Goal: Information Seeking & Learning: Learn about a topic

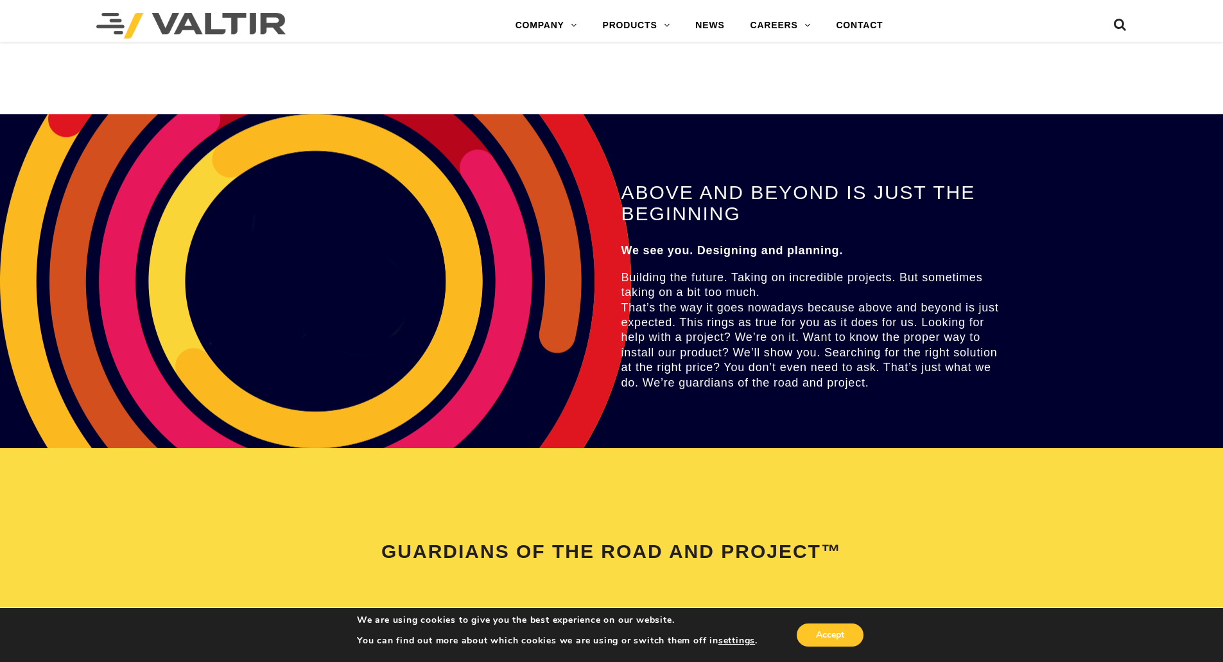
scroll to position [2696, 0]
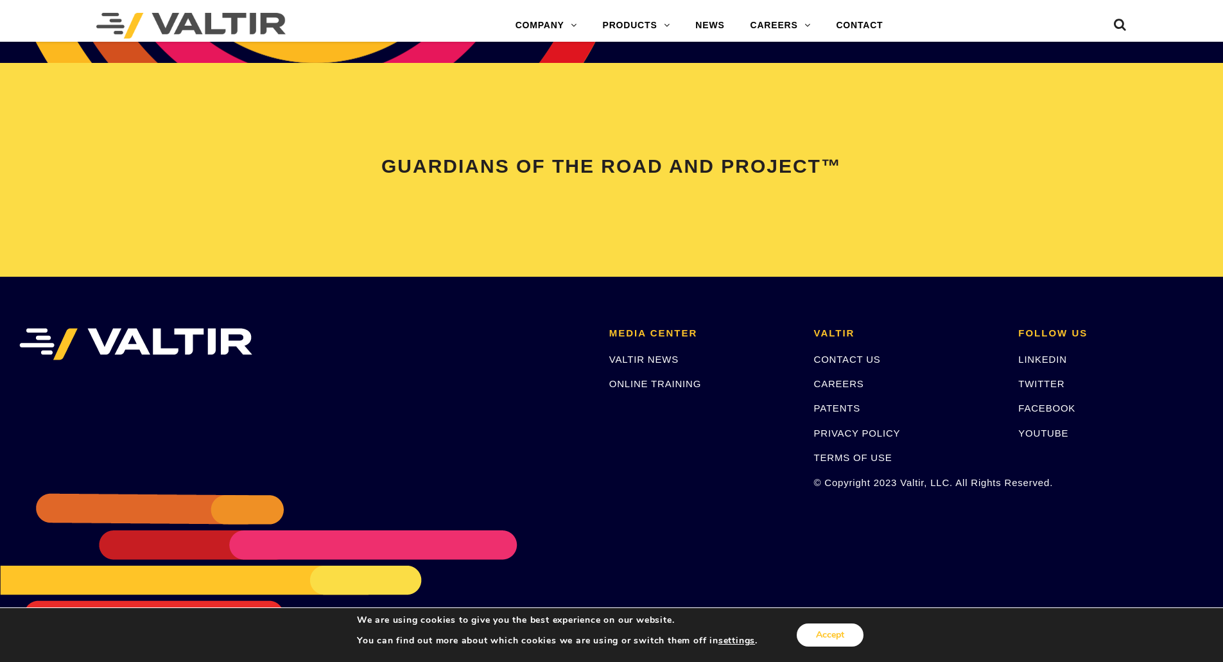
click at [829, 638] on button "Accept" at bounding box center [829, 634] width 67 height 23
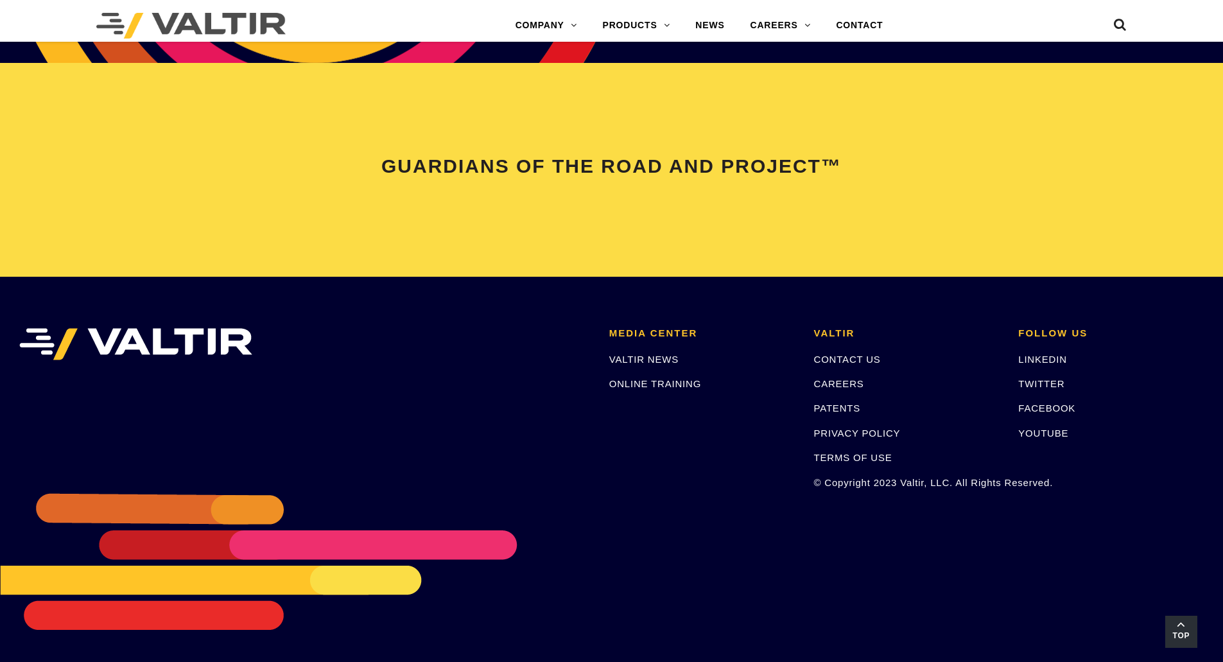
click at [1178, 626] on link "Top" at bounding box center [1181, 631] width 32 height 32
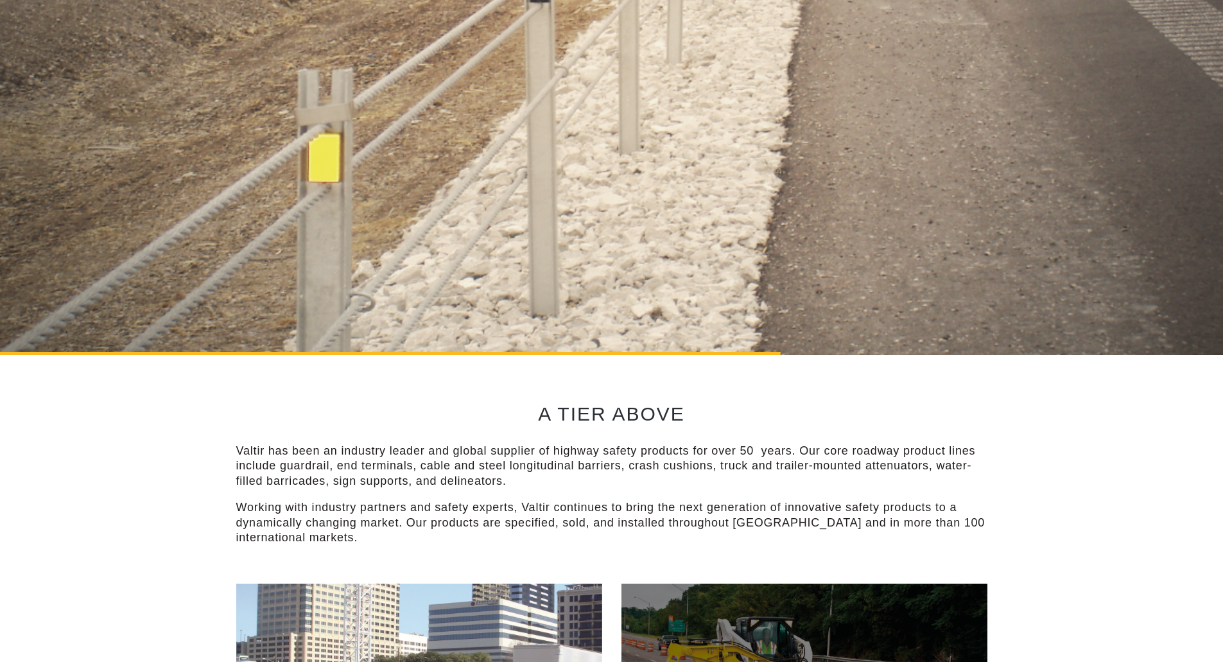
scroll to position [0, 0]
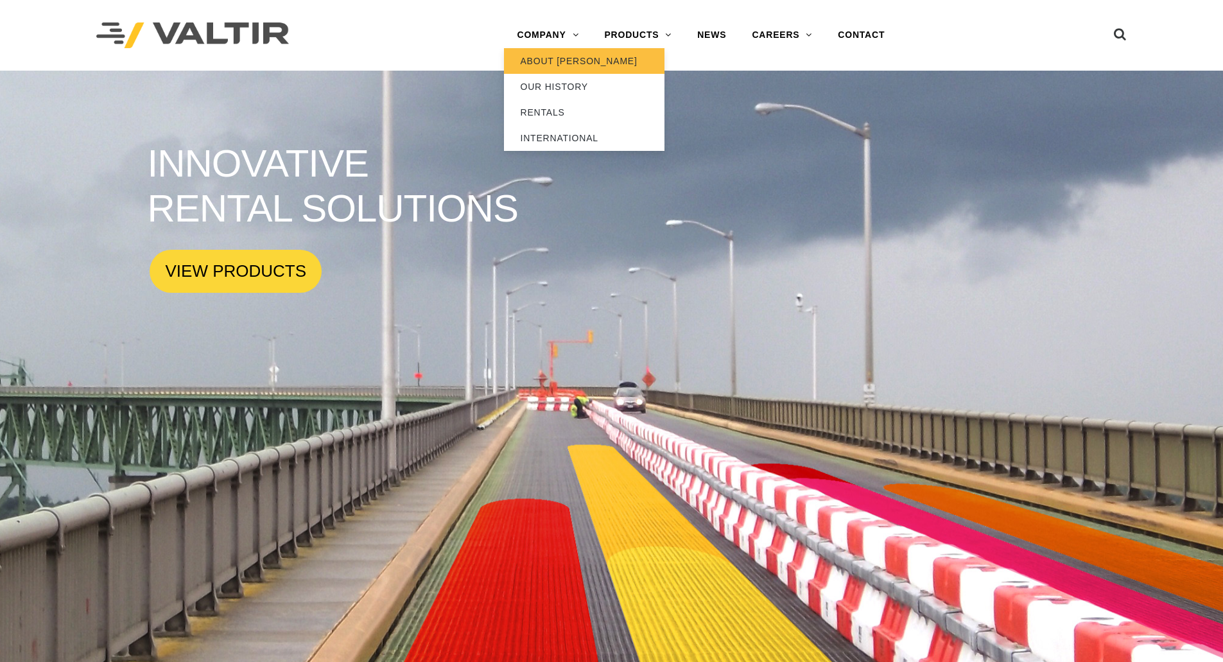
click at [543, 59] on link "ABOUT [PERSON_NAME]" at bounding box center [584, 61] width 160 height 26
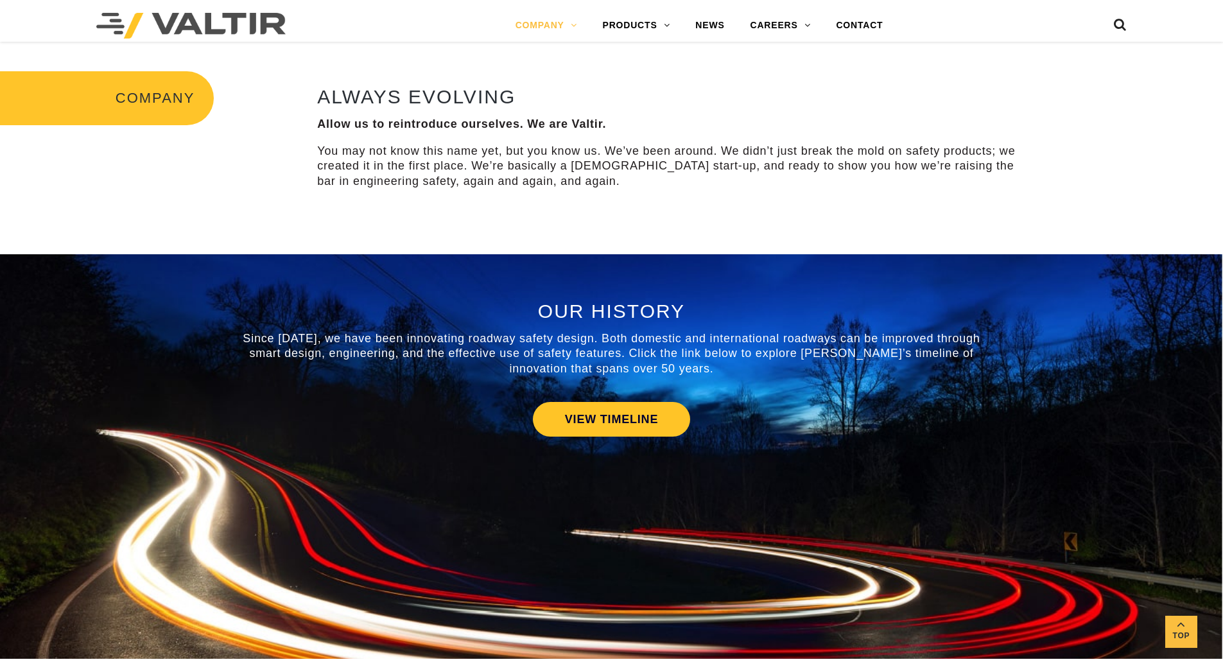
scroll to position [513, 0]
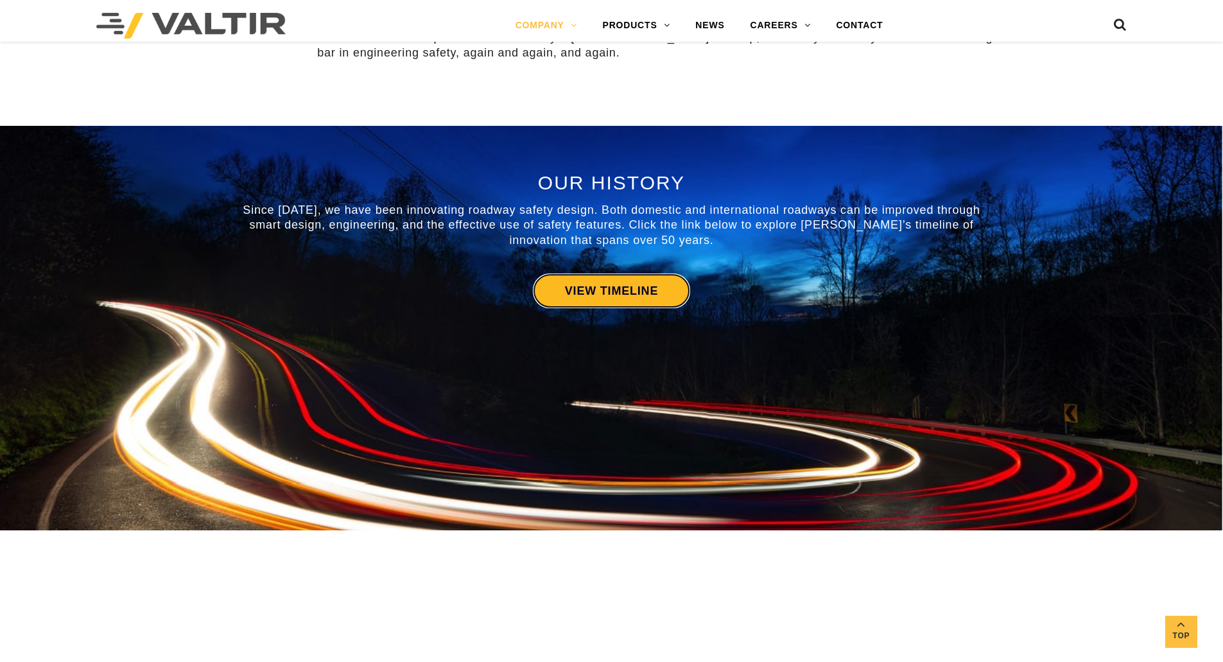
click at [616, 288] on link "VIEW TIMELINE" at bounding box center [611, 290] width 157 height 35
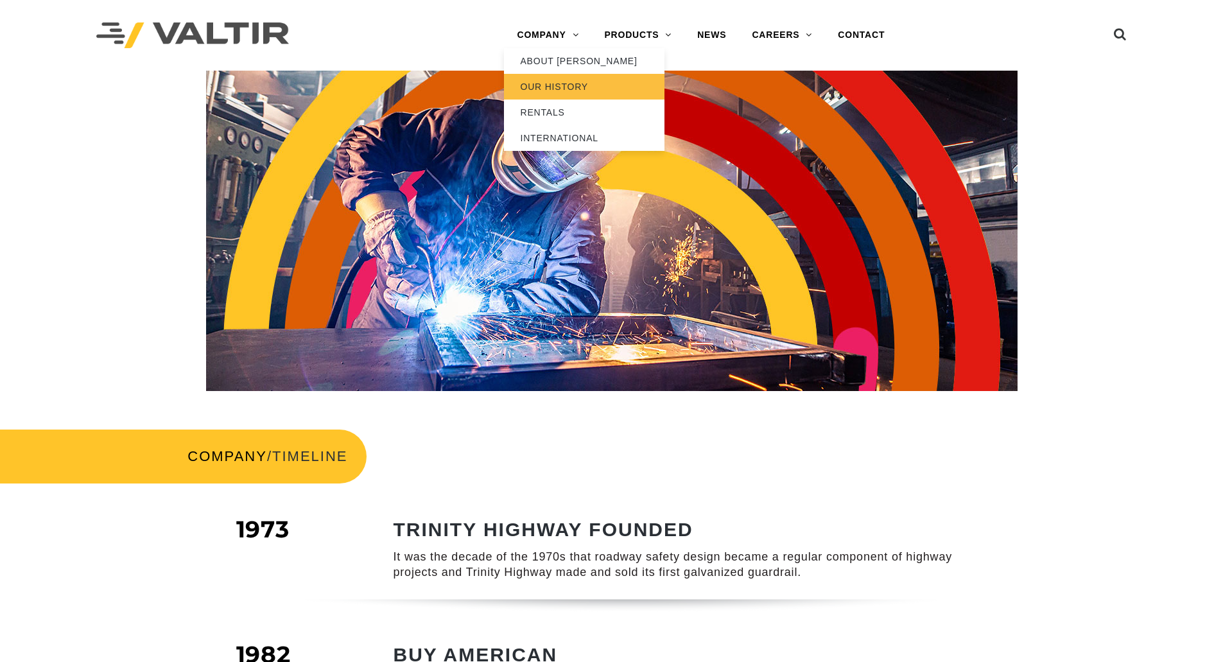
click at [556, 85] on link "OUR HISTORY" at bounding box center [584, 87] width 160 height 26
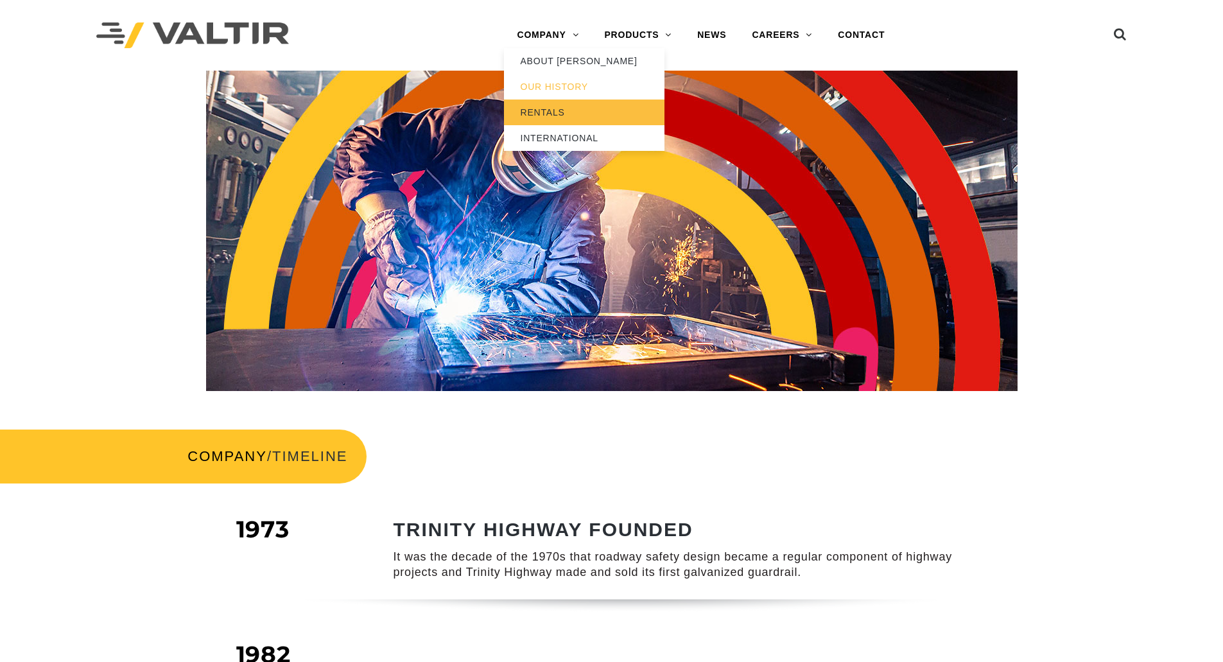
click at [538, 107] on link "RENTALS" at bounding box center [584, 112] width 160 height 26
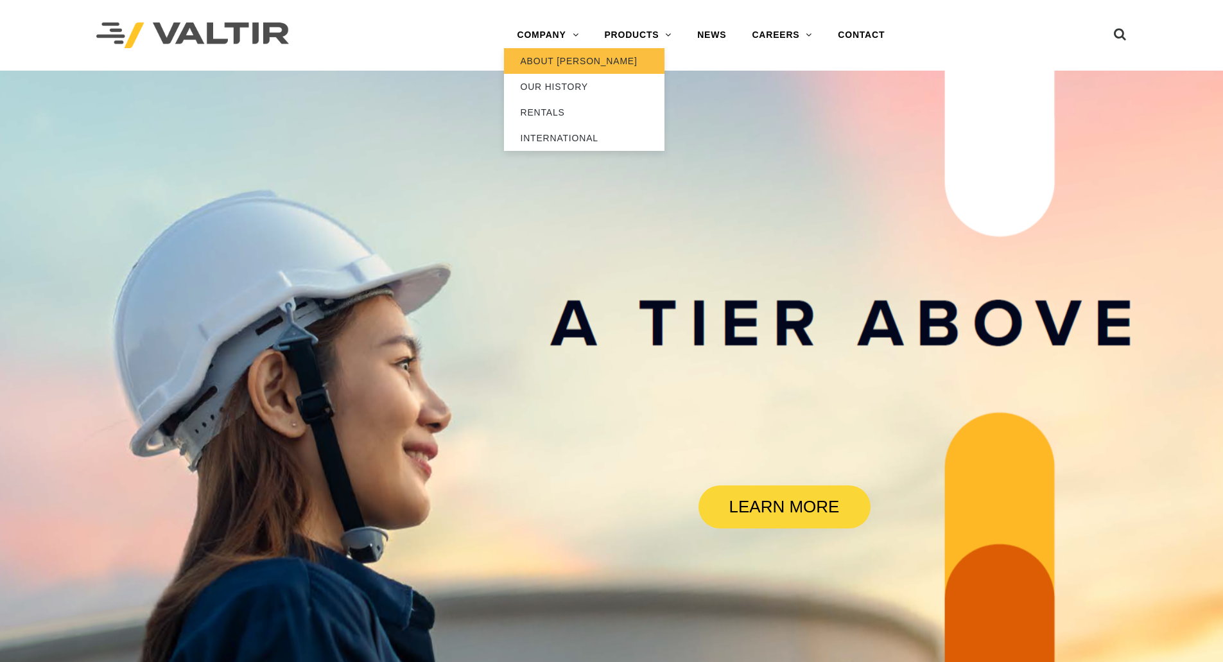
click at [540, 60] on link "ABOUT [PERSON_NAME]" at bounding box center [584, 61] width 160 height 26
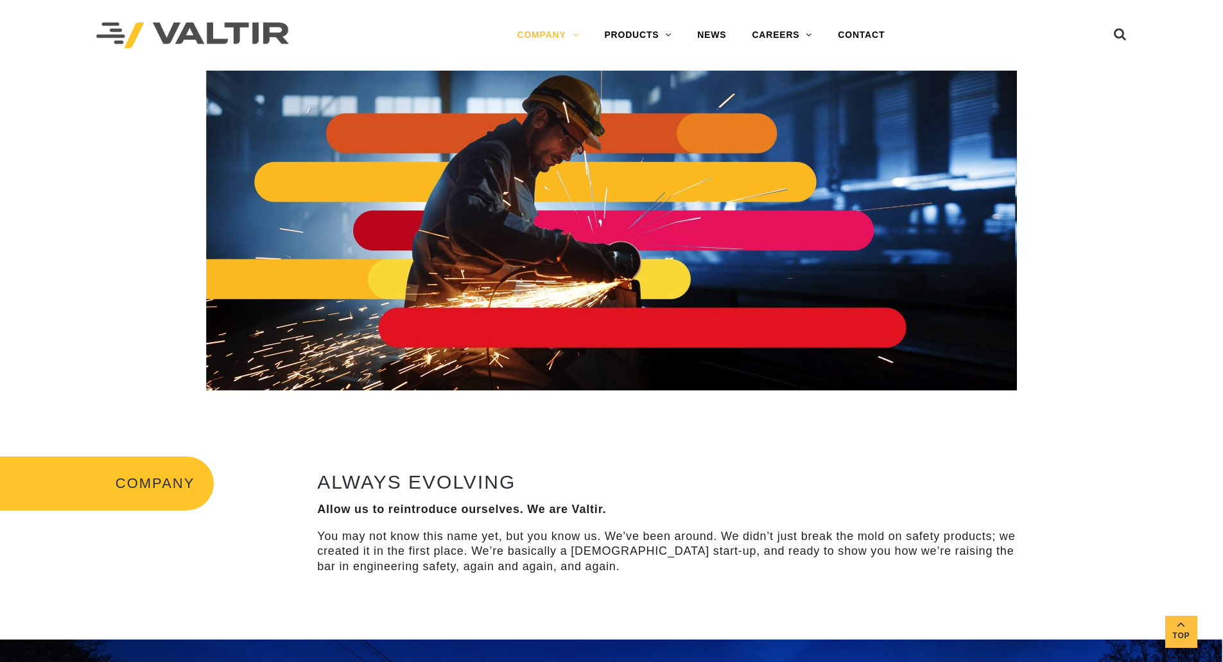
scroll to position [385, 0]
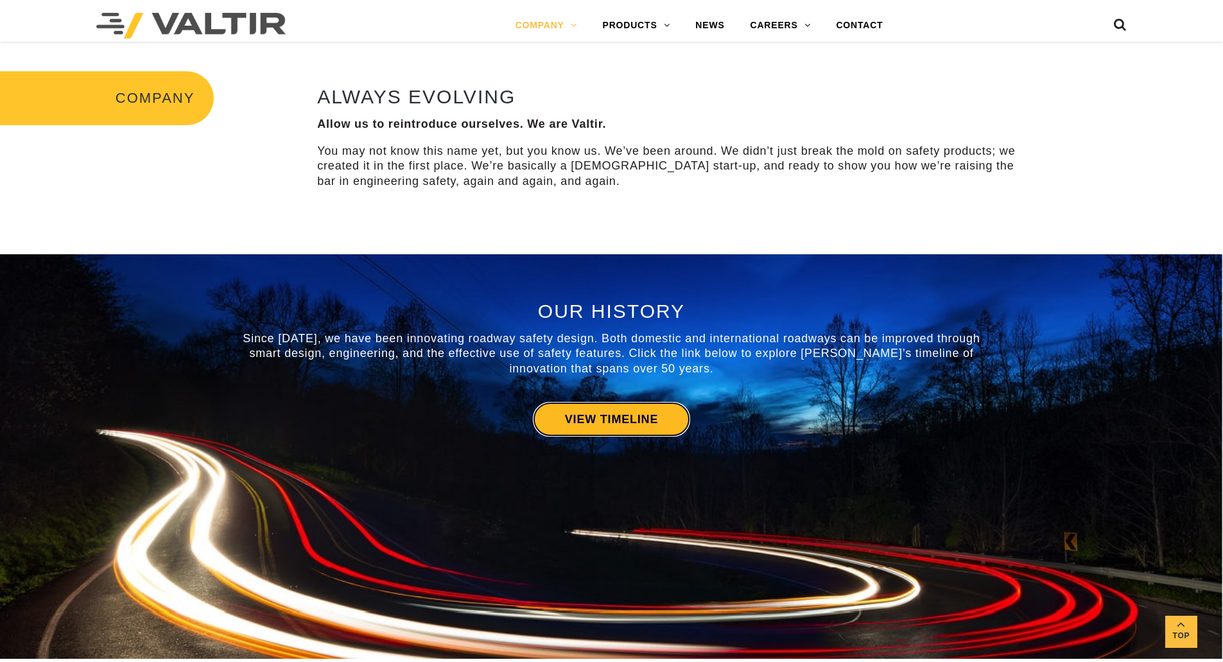
click at [630, 419] on link "VIEW TIMELINE" at bounding box center [611, 419] width 157 height 35
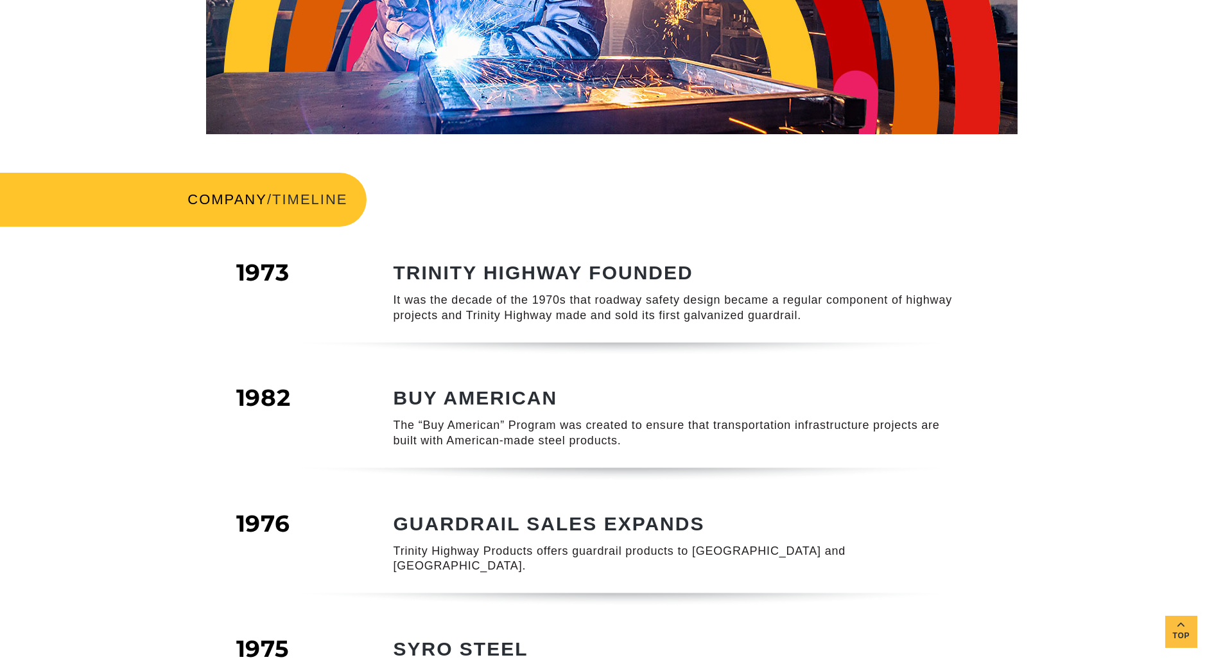
scroll to position [321, 0]
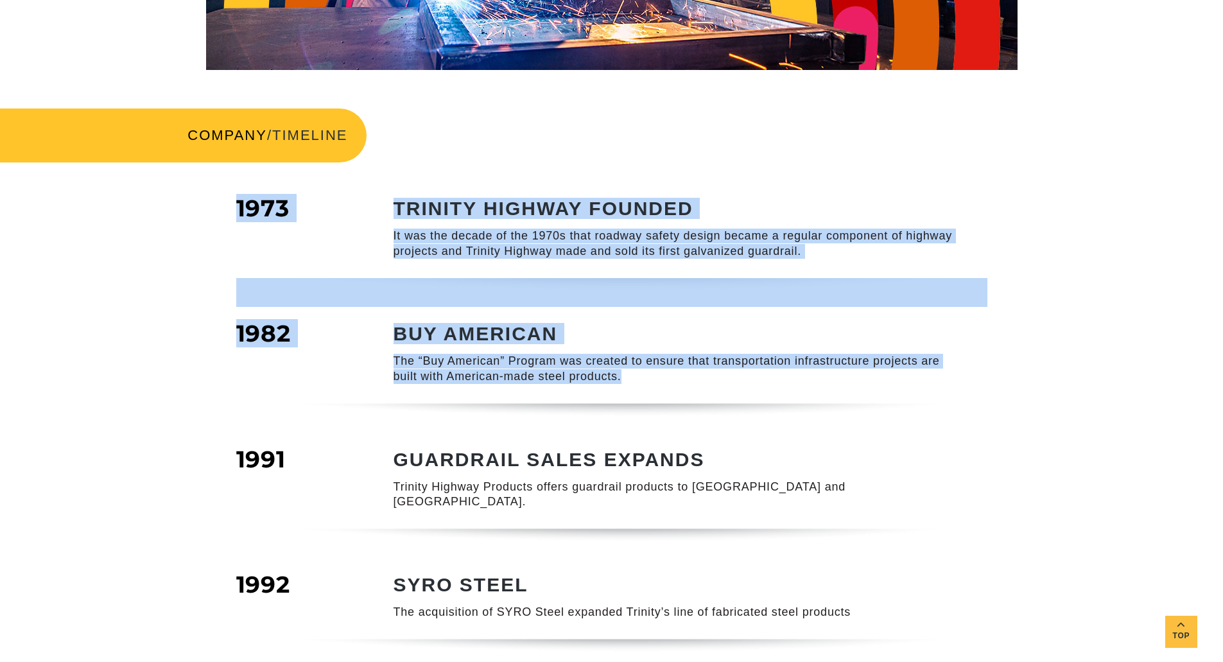
drag, startPoint x: 631, startPoint y: 378, endPoint x: 237, endPoint y: 207, distance: 429.1
copy article "1973 TRINITY HIGHWAY FOUNDED It was the decade of the 1970s that roadway safety…"
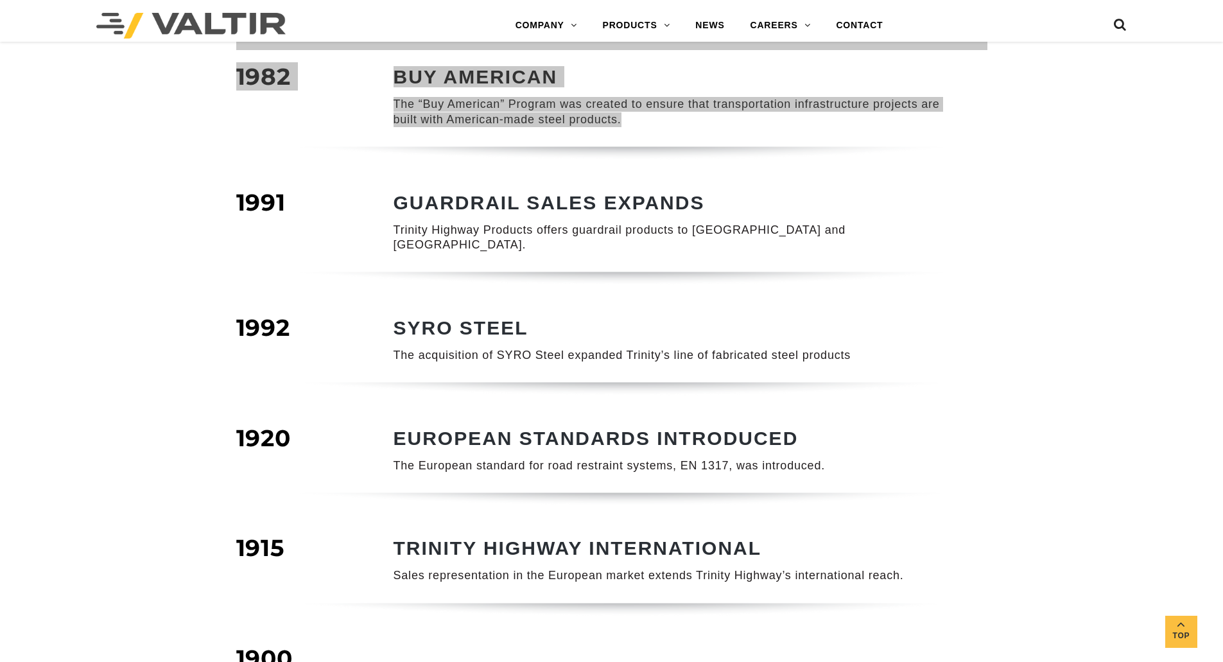
scroll to position [642, 0]
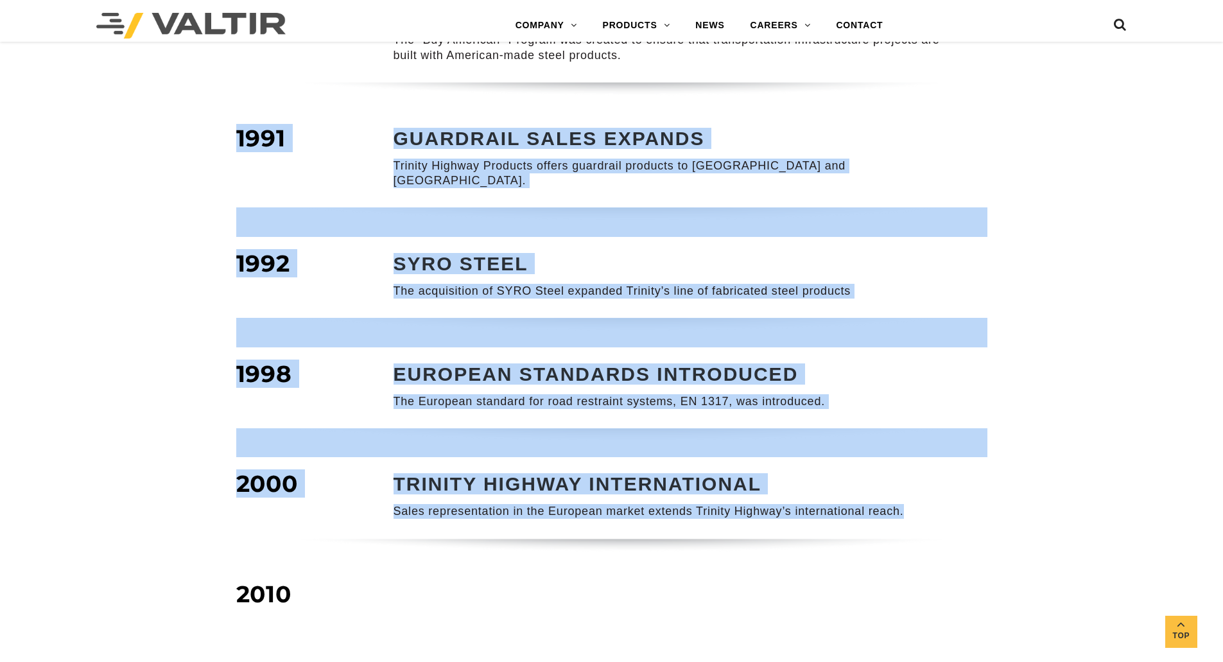
drag, startPoint x: 908, startPoint y: 497, endPoint x: 236, endPoint y: 136, distance: 762.6
click at [236, 136] on article "COMPANY / TIMELINE 1973 TRINITY HIGHWAY FOUNDED It was the decade of the 1970s …" at bounding box center [611, 480] width 751 height 2102
copy article "1991 GUARDRAIL SALES EXPANDS Trinity Highway Products offers guardrail products…"
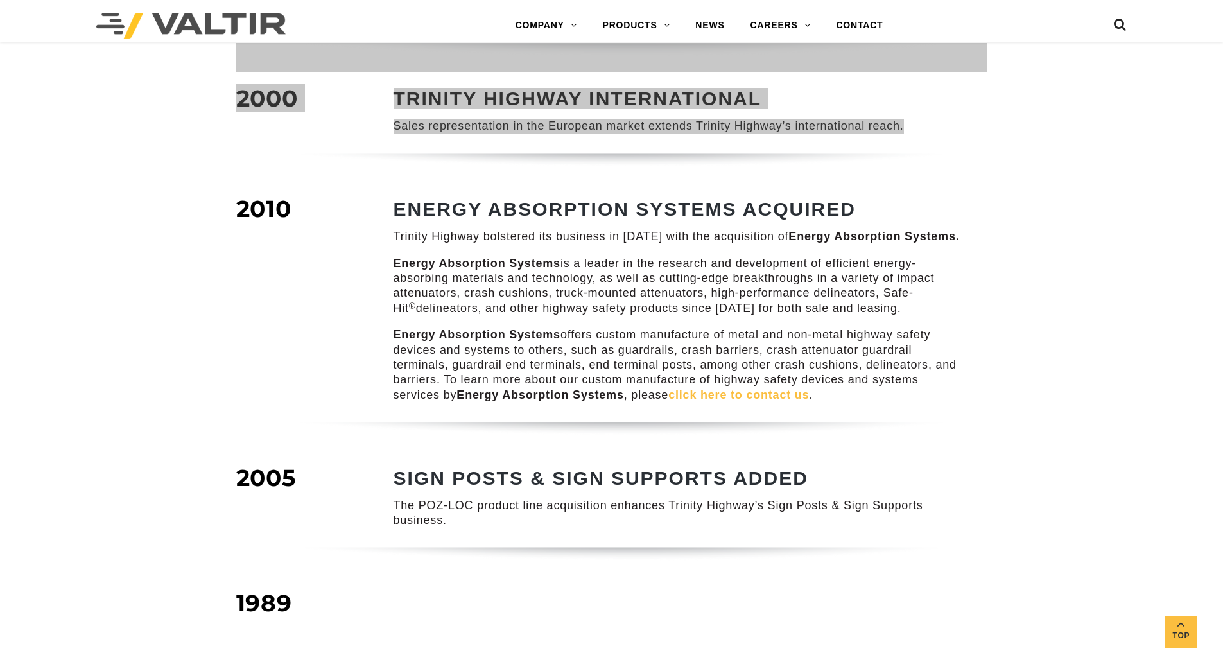
scroll to position [1091, 0]
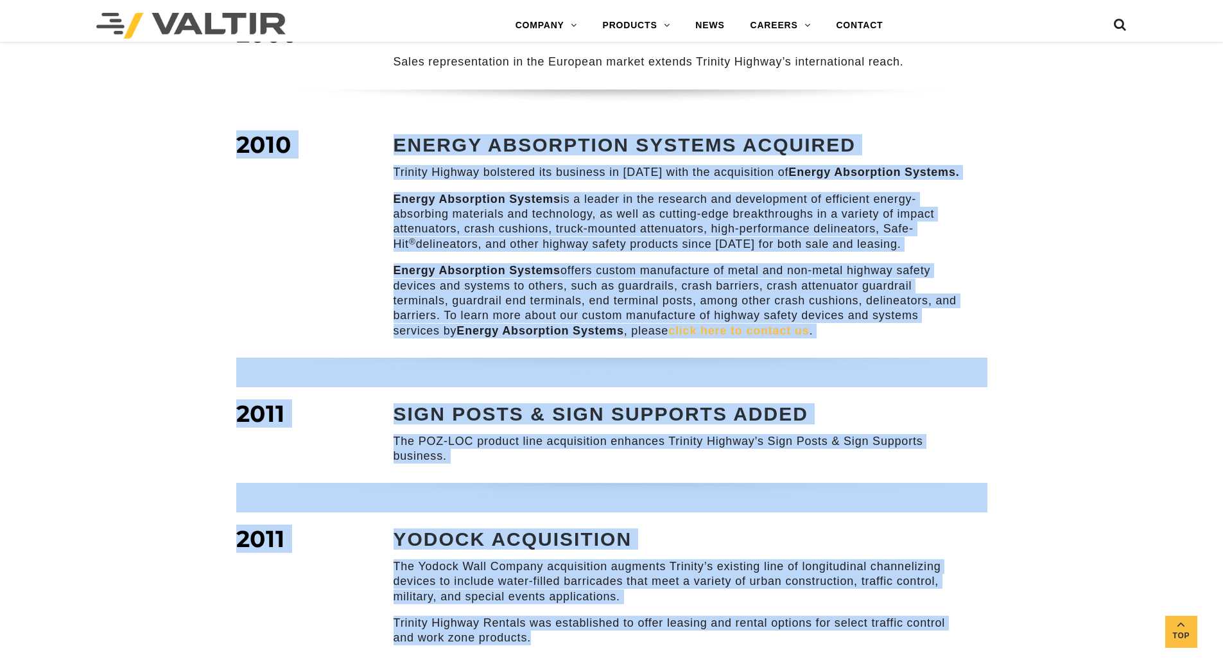
drag, startPoint x: 534, startPoint y: 624, endPoint x: 223, endPoint y: 124, distance: 588.9
click at [223, 124] on div "COMPANY / TIMELINE 1973 TRINITY HIGHWAY FOUNDED It was the decade of the 1970s …" at bounding box center [611, 31] width 1223 height 2102
copy article "2010 ENERGY ABSORPTION SYSTEMS ACQUIRED Trinity Highway bolstered its business …"
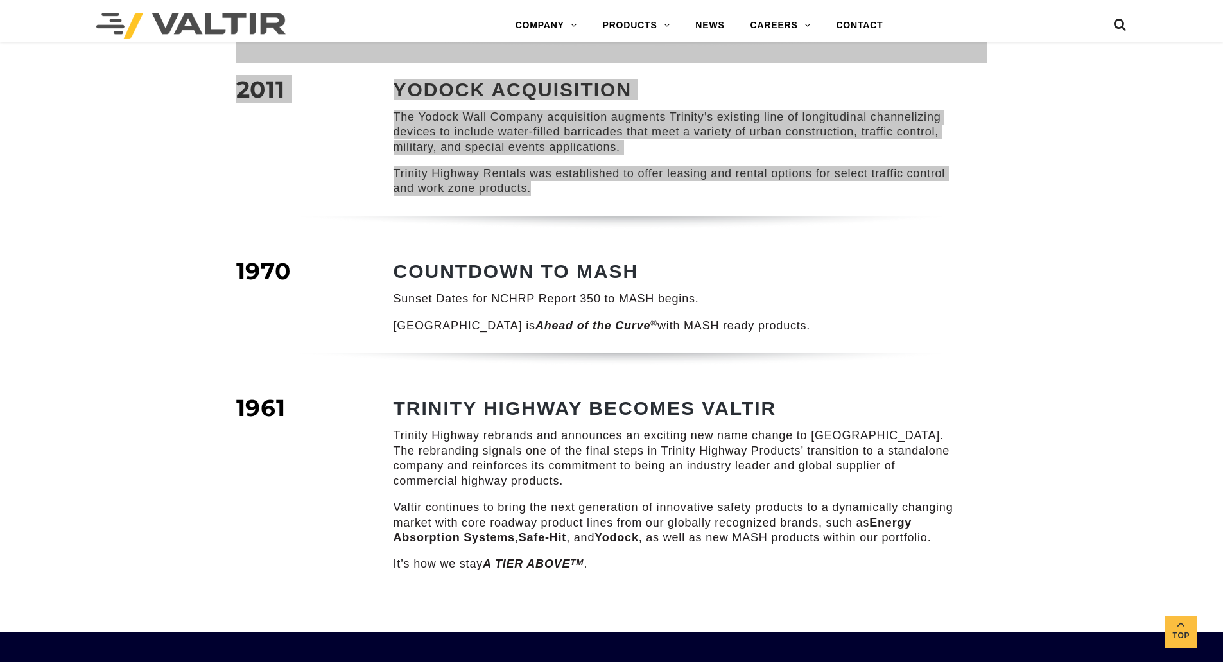
scroll to position [1604, 0]
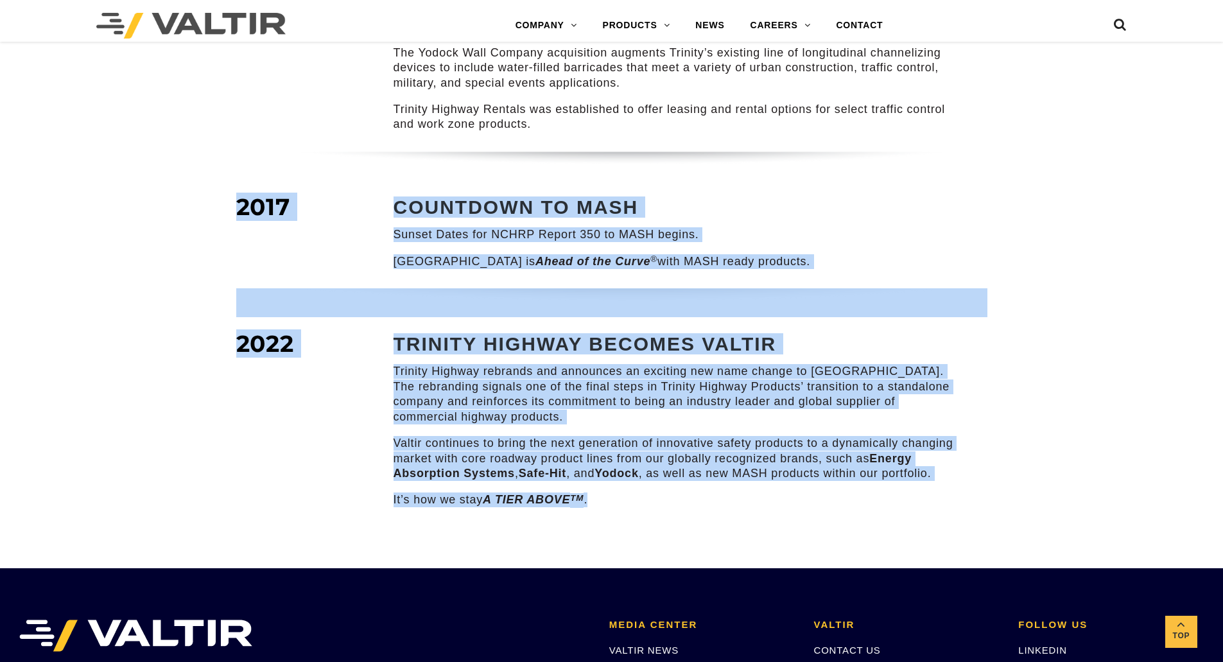
drag, startPoint x: 596, startPoint y: 485, endPoint x: 221, endPoint y: 185, distance: 480.4
copy article "2017 COUNTDOWN TO MASH Sunset Dates for NCHRP Report 350 to MASH begins. Trinit…"
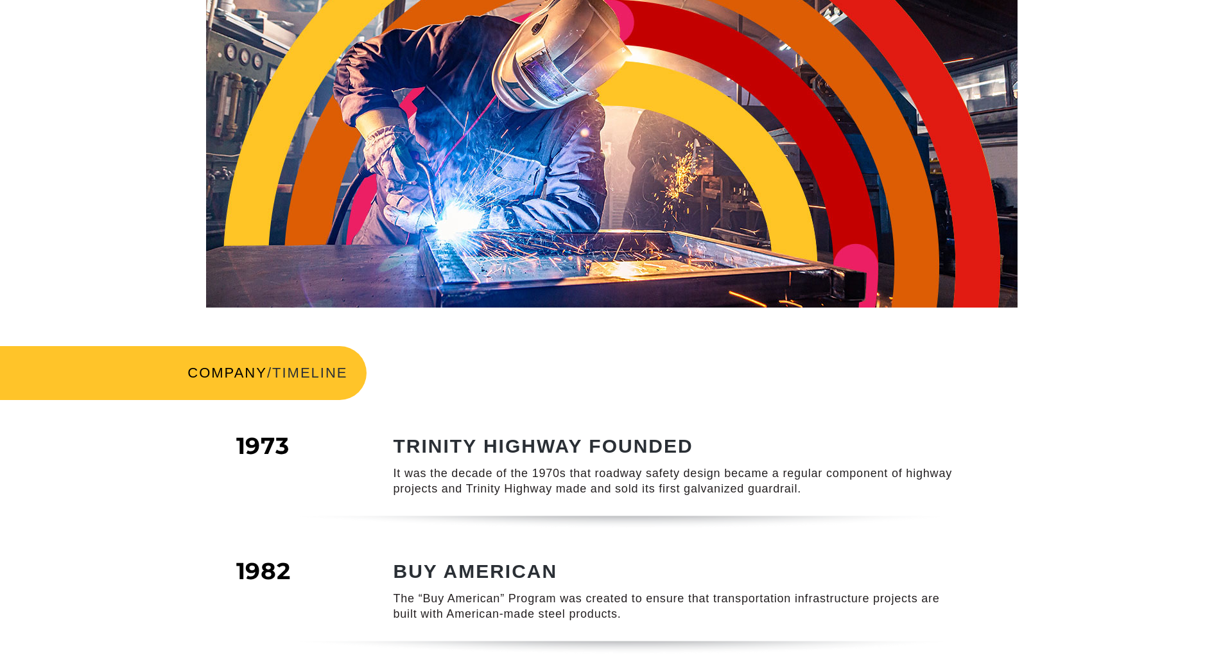
scroll to position [0, 0]
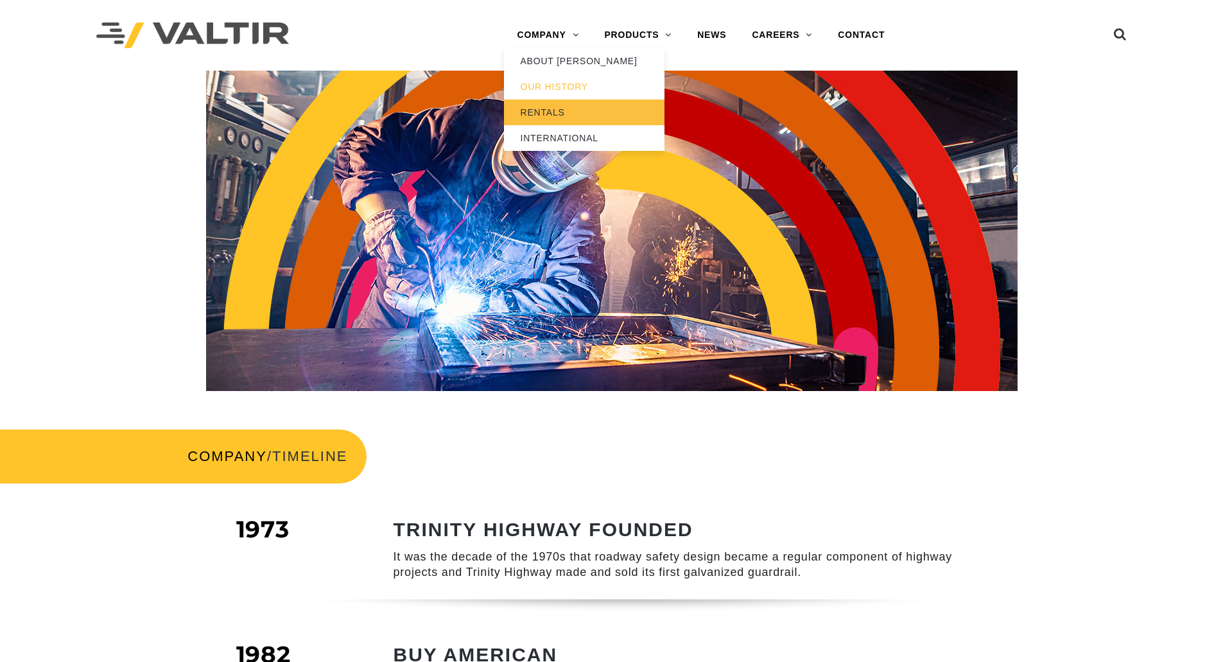
click at [544, 111] on link "RENTALS" at bounding box center [584, 112] width 160 height 26
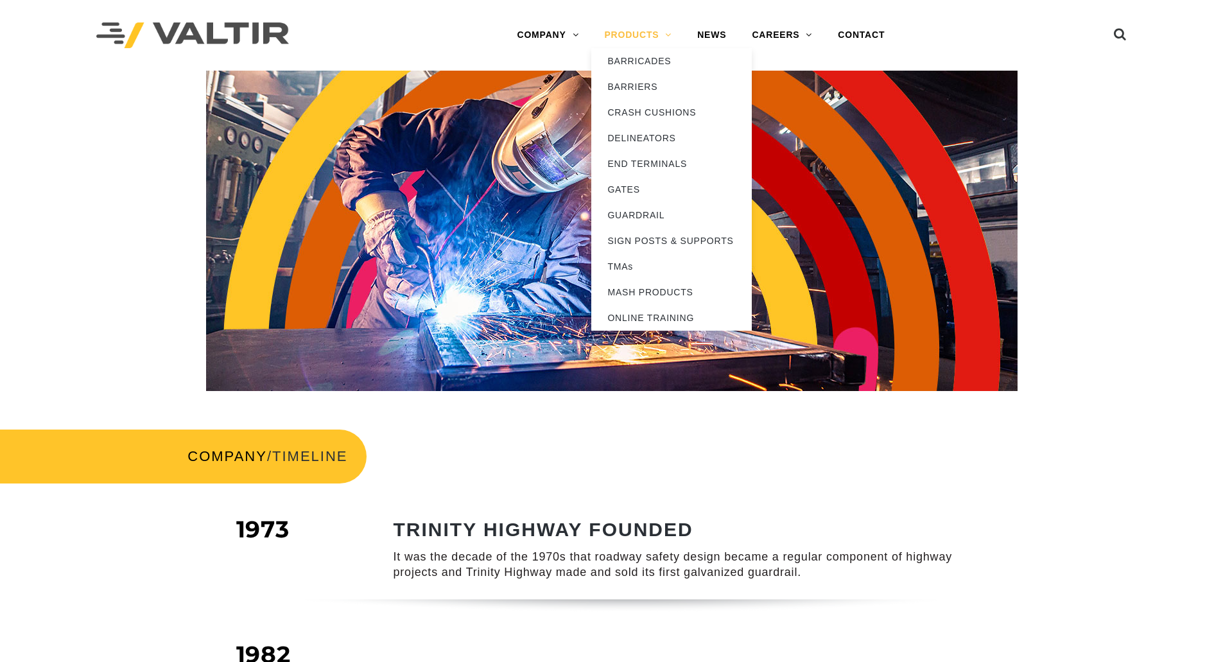
click at [645, 32] on link "PRODUCTS" at bounding box center [637, 35] width 93 height 26
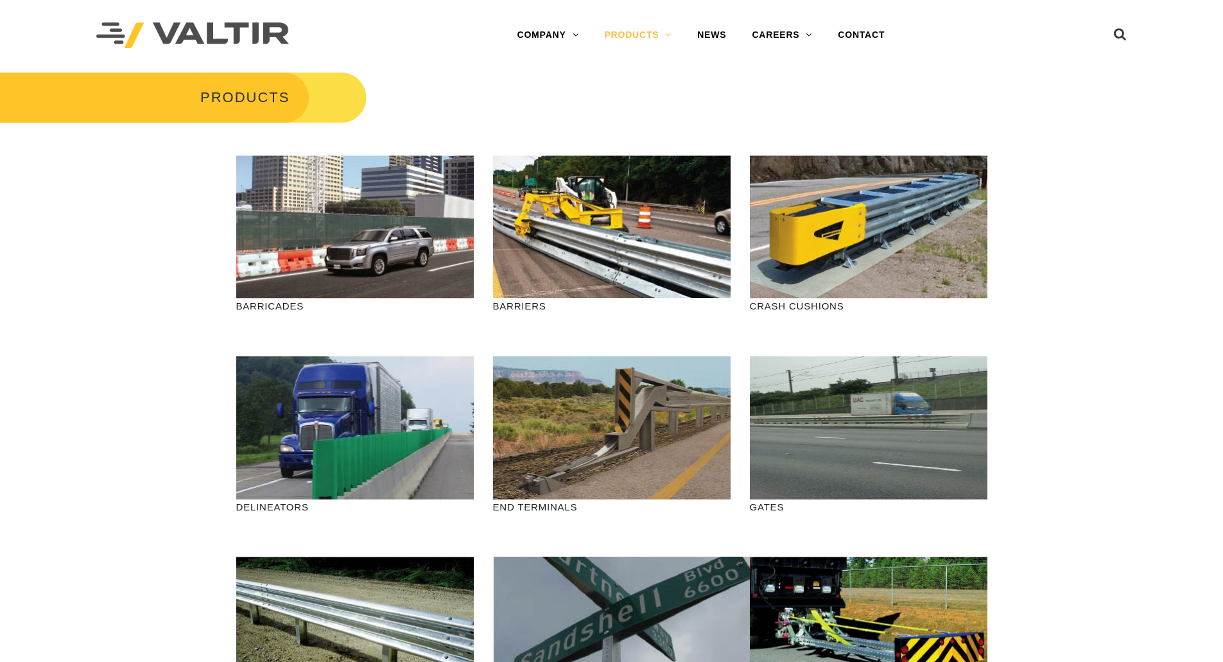
click at [1098, 95] on div "PRODUCTS" at bounding box center [611, 107] width 1223 height 73
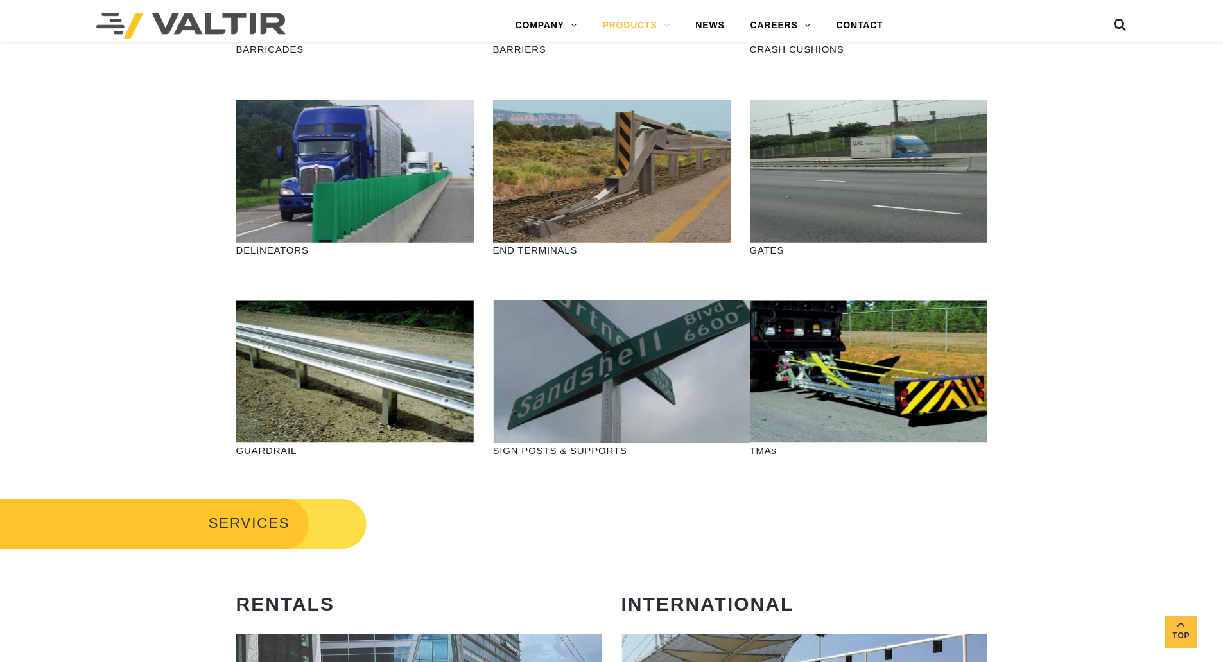
scroll to position [385, 0]
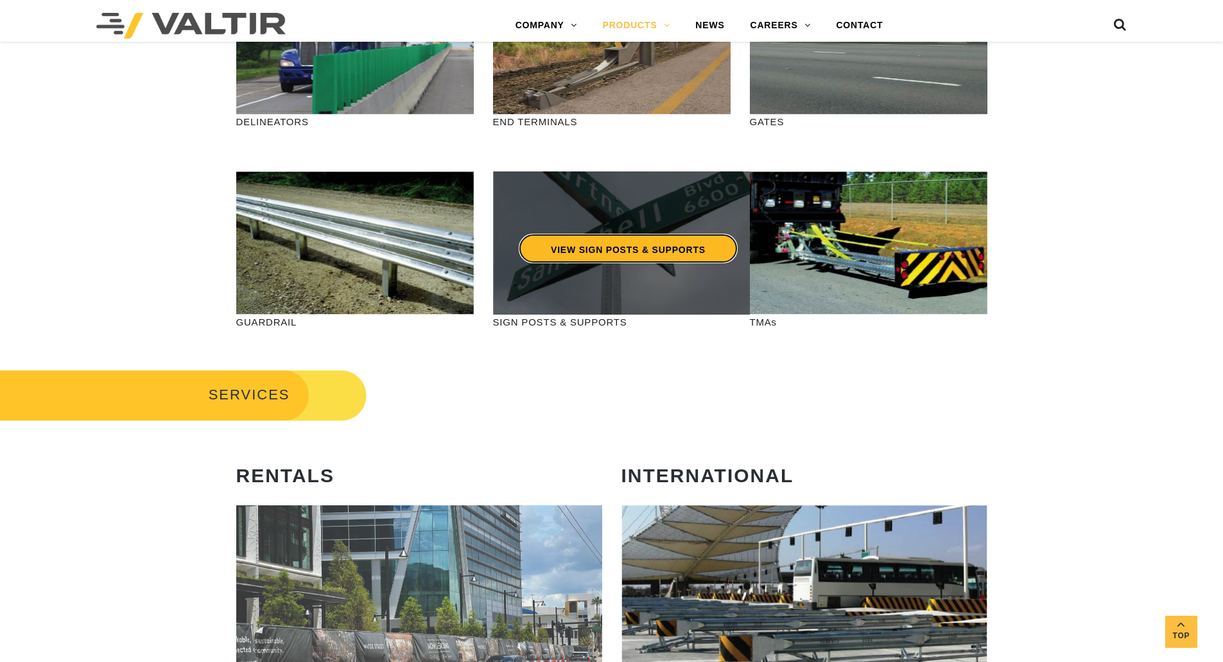
click at [606, 252] on link "VIEW SIGN POSTS & SUPPORTS" at bounding box center [628, 249] width 219 height 30
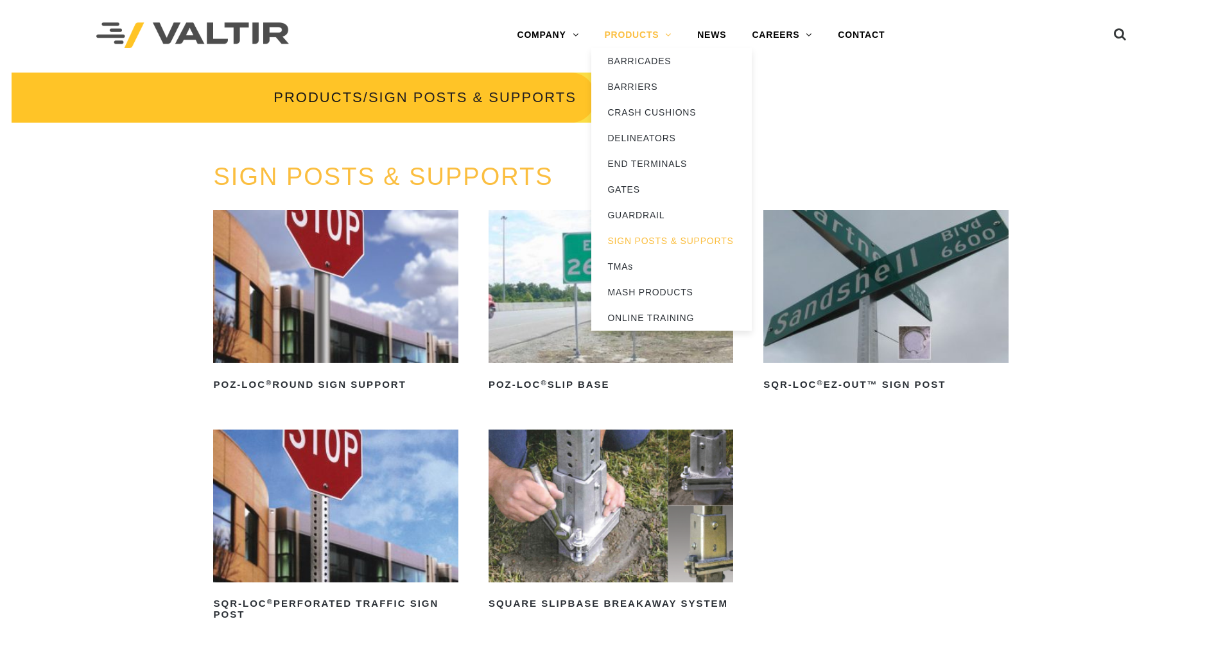
click at [640, 31] on link "PRODUCTS" at bounding box center [637, 35] width 93 height 26
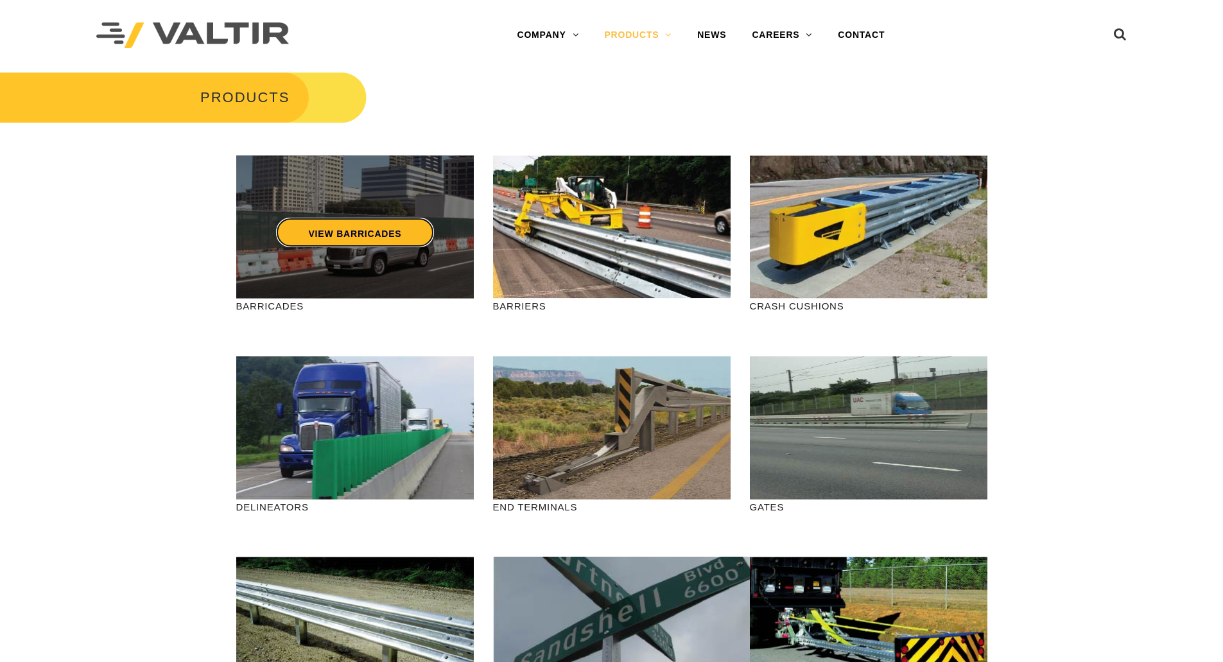
click at [333, 230] on link "VIEW BARRICADES" at bounding box center [354, 233] width 157 height 30
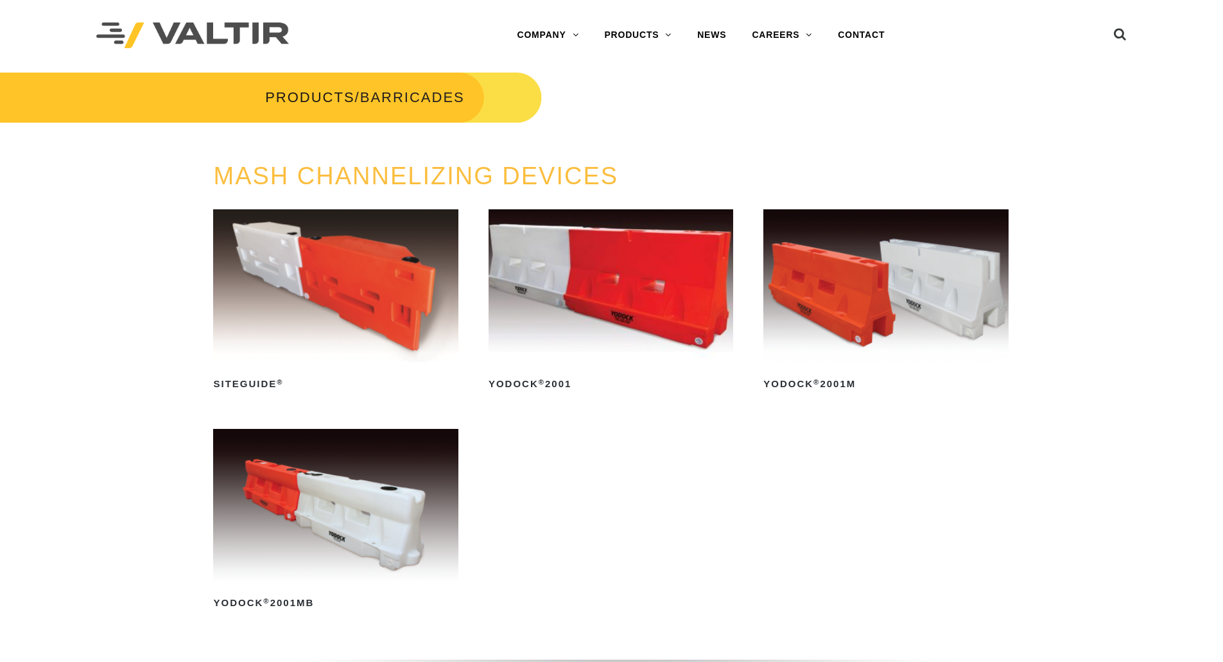
click at [571, 96] on div "PRODUCTS / BARRICADES" at bounding box center [301, 98] width 602 height 54
click at [585, 92] on div "PRODUCTS / BARRICADES" at bounding box center [301, 98] width 602 height 54
click at [312, 34] on div at bounding box center [241, 35] width 290 height 71
click at [553, 33] on link "COMPANY" at bounding box center [547, 35] width 87 height 26
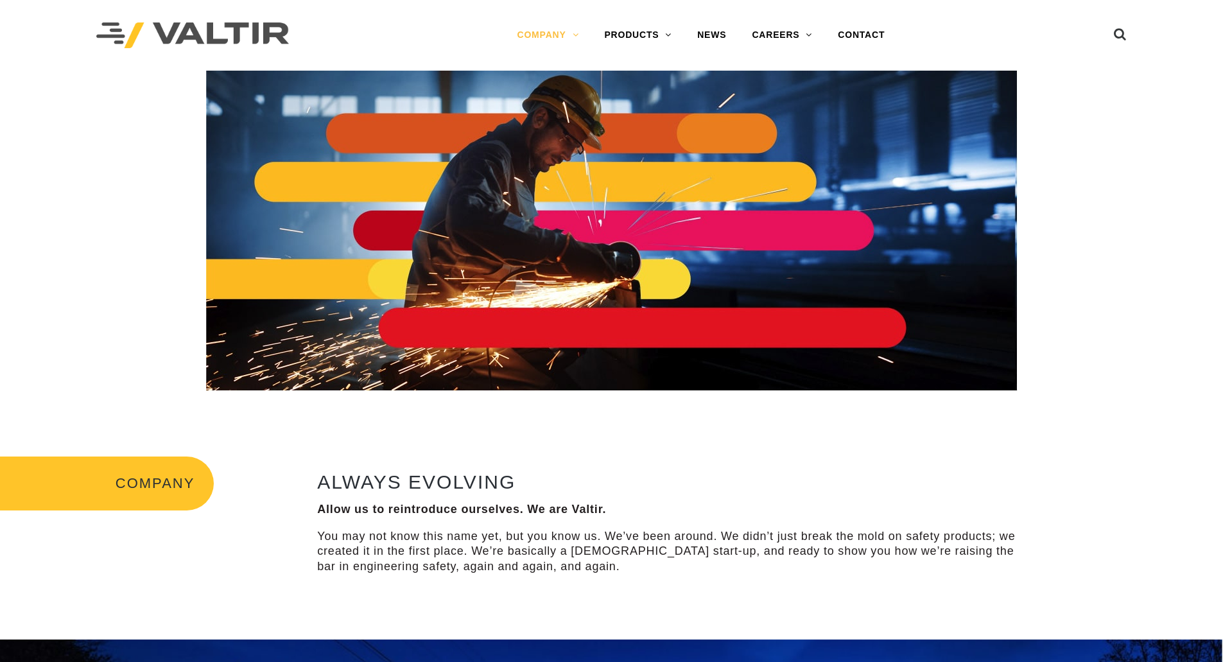
scroll to position [193, 0]
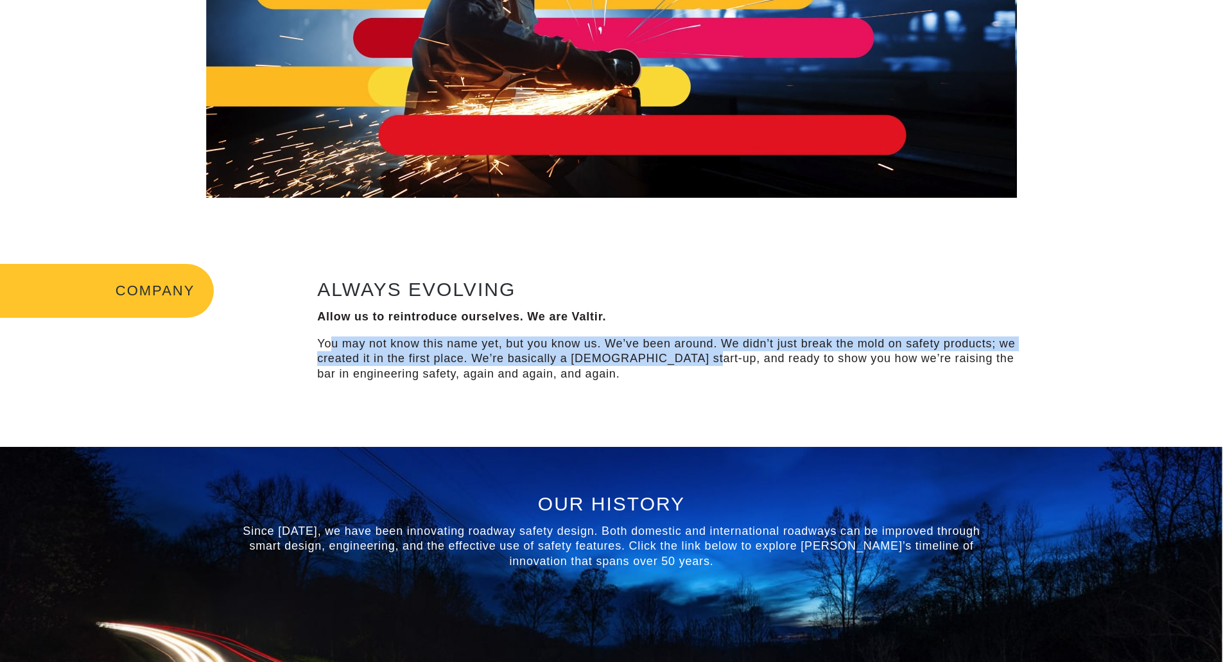
drag, startPoint x: 328, startPoint y: 342, endPoint x: 687, endPoint y: 356, distance: 359.0
click at [687, 356] on p "You may not know this name yet, but you know us. We’ve been around. We didn’t j…" at bounding box center [672, 358] width 710 height 45
click at [703, 394] on div "ALWAYS EVOLVING Allow us to reintroduce ourselves. We are Valtir. You may not k…" at bounding box center [672, 332] width 734 height 137
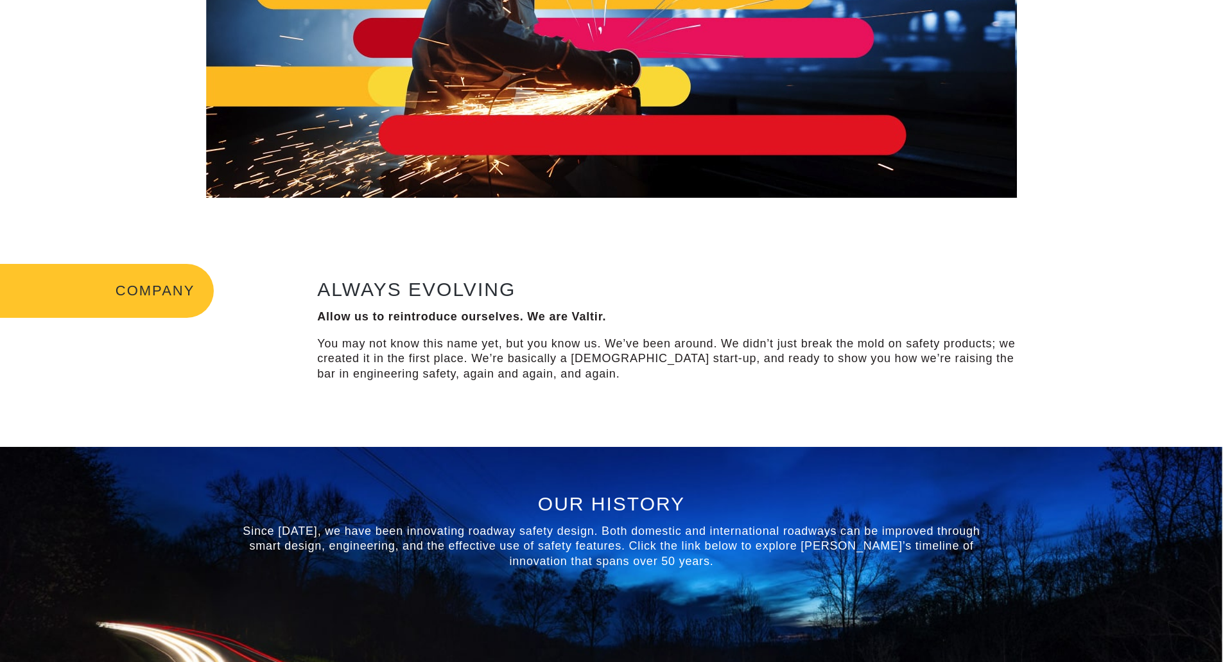
click at [578, 266] on div "ALWAYS EVOLVING Allow us to reintroduce ourselves. We are Valtir. You may not k…" at bounding box center [672, 332] width 734 height 137
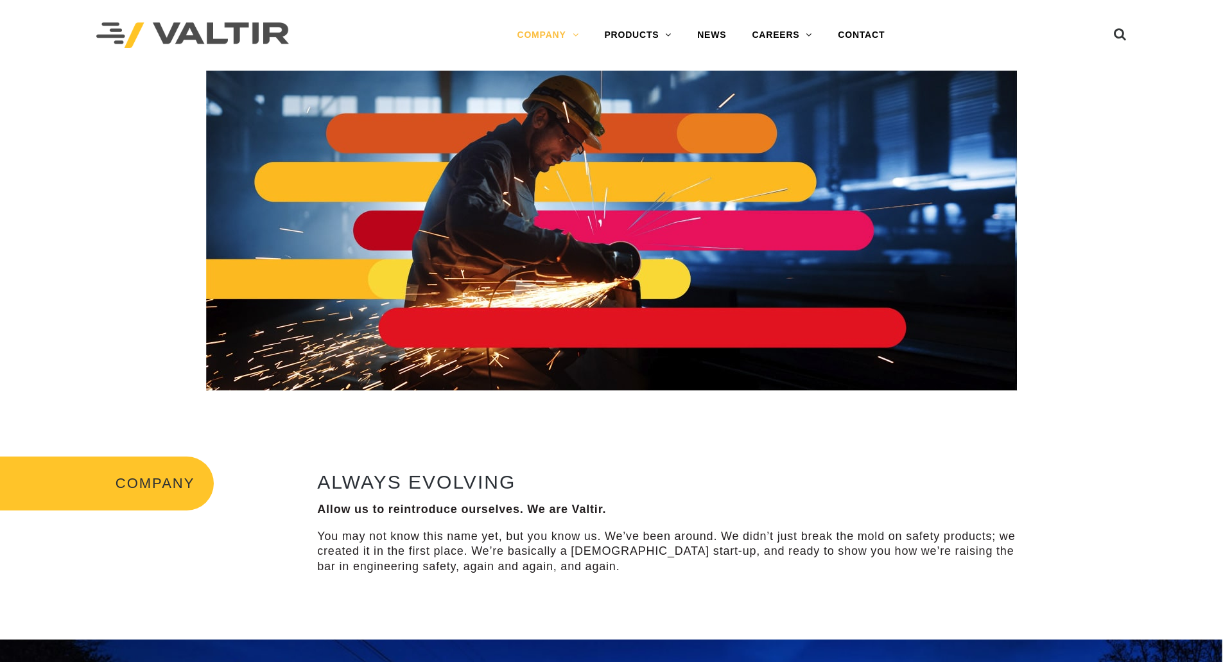
click at [702, 481] on h2 "ALWAYS EVOLVING" at bounding box center [672, 481] width 710 height 21
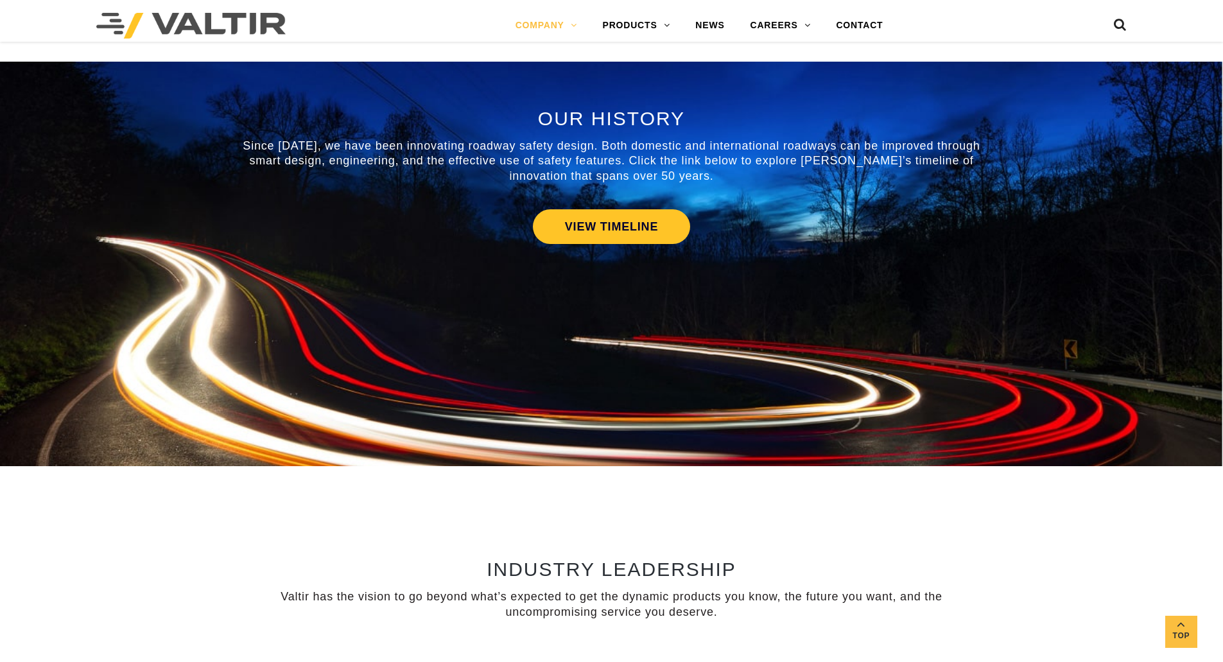
scroll to position [513, 0]
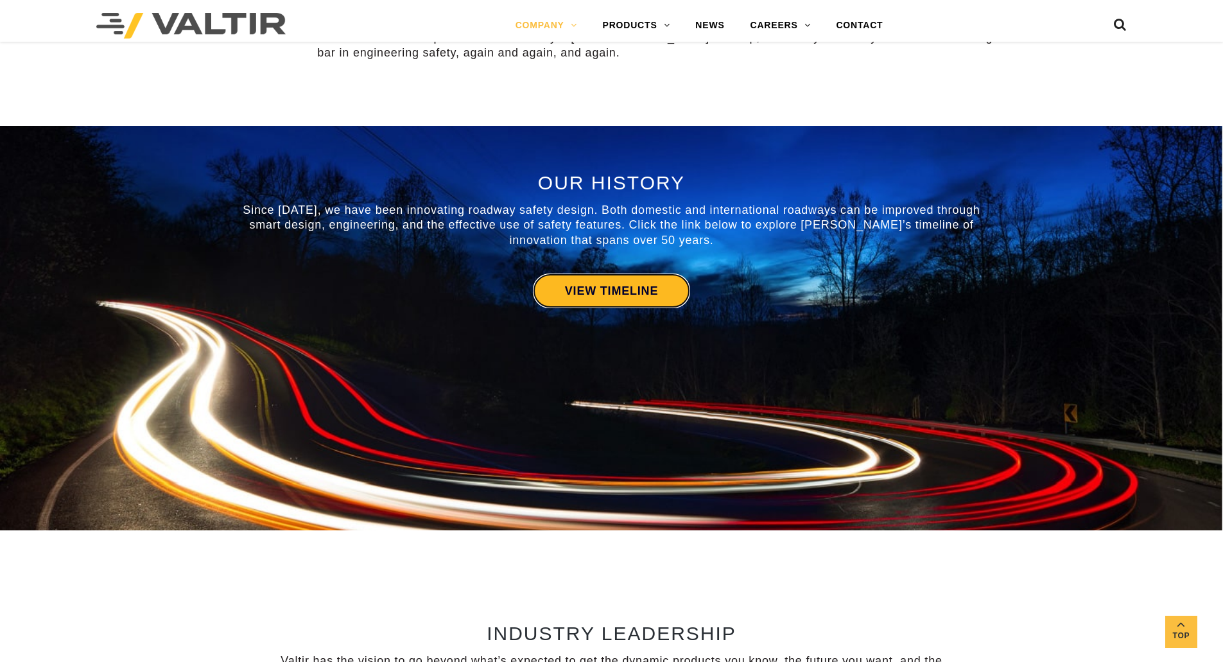
click at [631, 291] on link "VIEW TIMELINE" at bounding box center [611, 290] width 157 height 35
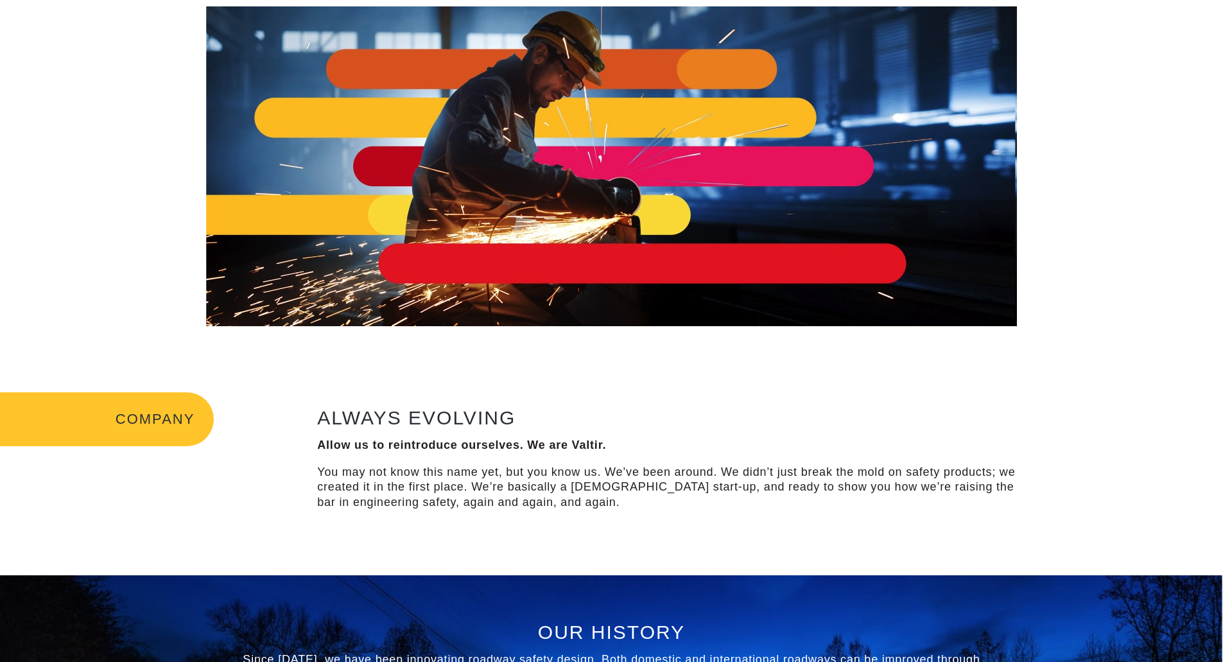
scroll to position [0, 0]
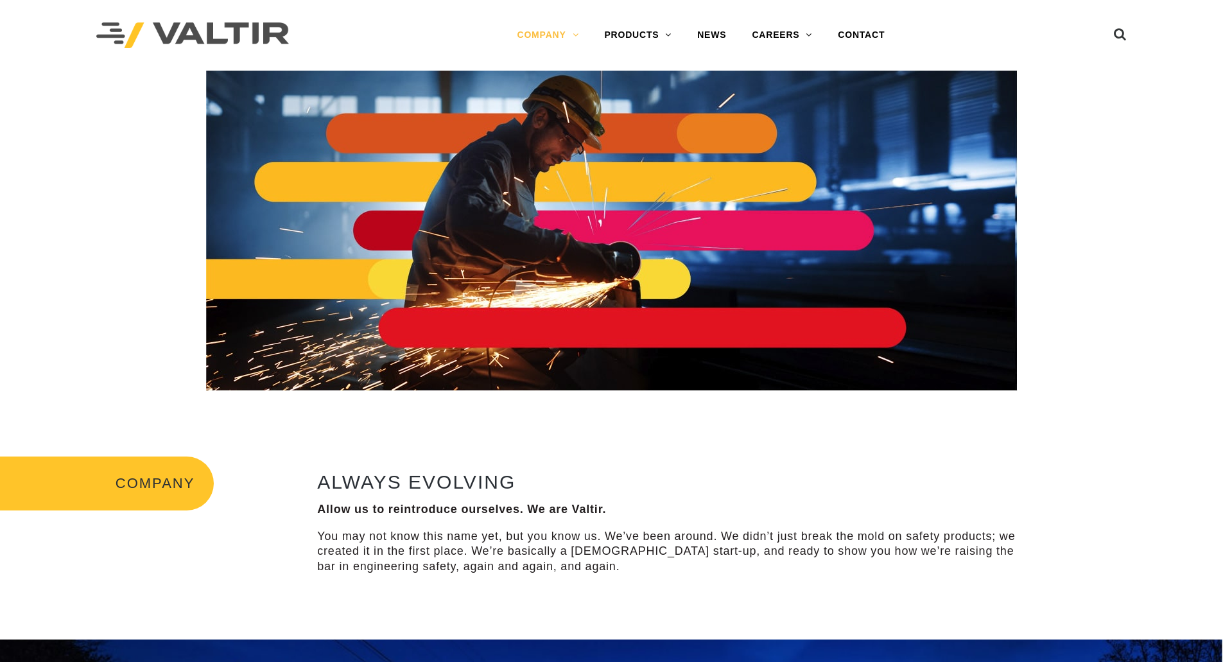
click at [607, 434] on div "COMPANY ALWAYS EVOLVING Allow us to reintroduce ourselves. We are Valtir. You m…" at bounding box center [611, 524] width 1223 height 229
click at [353, 433] on div "COMPANY ALWAYS EVOLVING Allow us to reintroduce ourselves. We are Valtir. You m…" at bounding box center [611, 524] width 1223 height 229
drag, startPoint x: 461, startPoint y: 549, endPoint x: 725, endPoint y: 537, distance: 264.1
click at [725, 537] on p "You may not know this name yet, but you know us. We’ve been around. We didn’t j…" at bounding box center [672, 551] width 710 height 45
drag, startPoint x: 738, startPoint y: 607, endPoint x: 739, endPoint y: 594, distance: 12.9
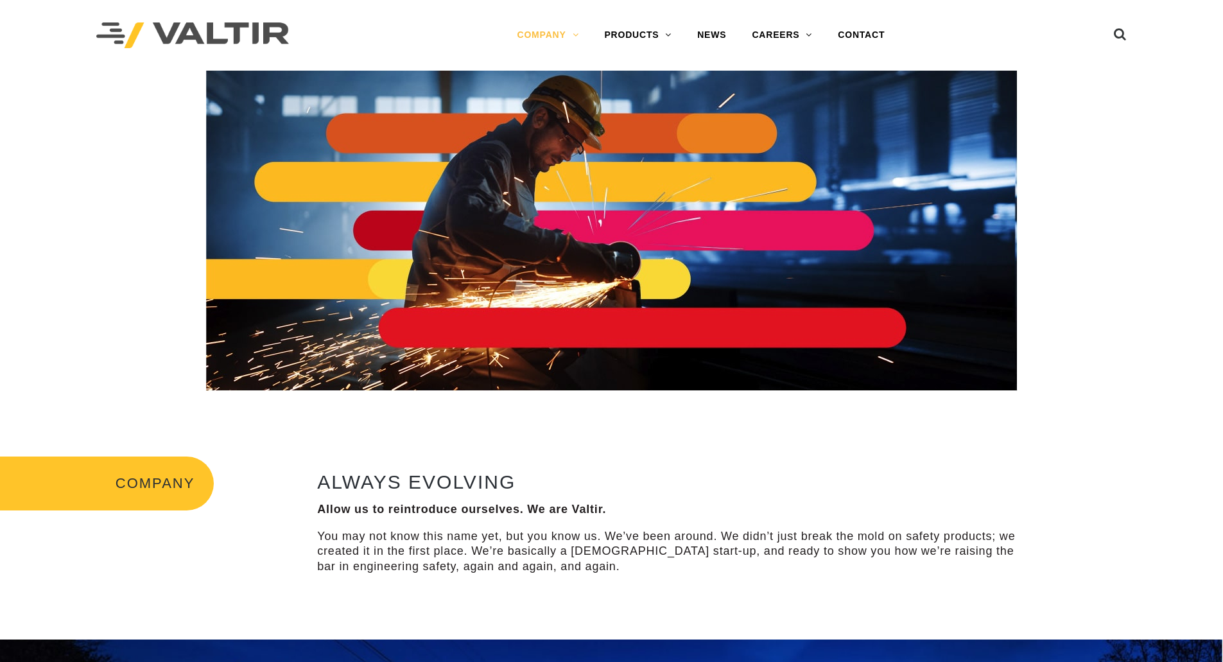
click at [740, 598] on div "COMPANY ALWAYS EVOLVING Allow us to reintroduce ourselves. We are Valtir. You m…" at bounding box center [611, 524] width 1223 height 229
click at [1069, 423] on div "COMPANY ALWAYS EVOLVING Allow us to reintroduce ourselves. We are Valtir. You m…" at bounding box center [611, 524] width 1223 height 229
click at [1103, 330] on div at bounding box center [611, 231] width 1203 height 320
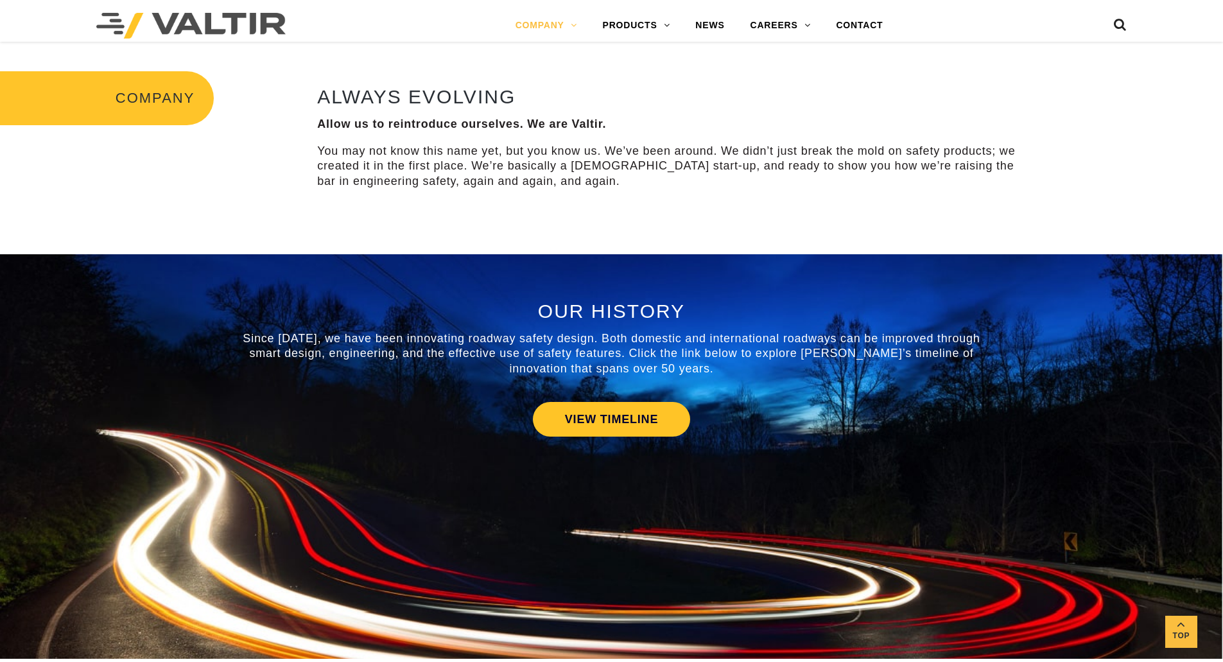
scroll to position [449, 0]
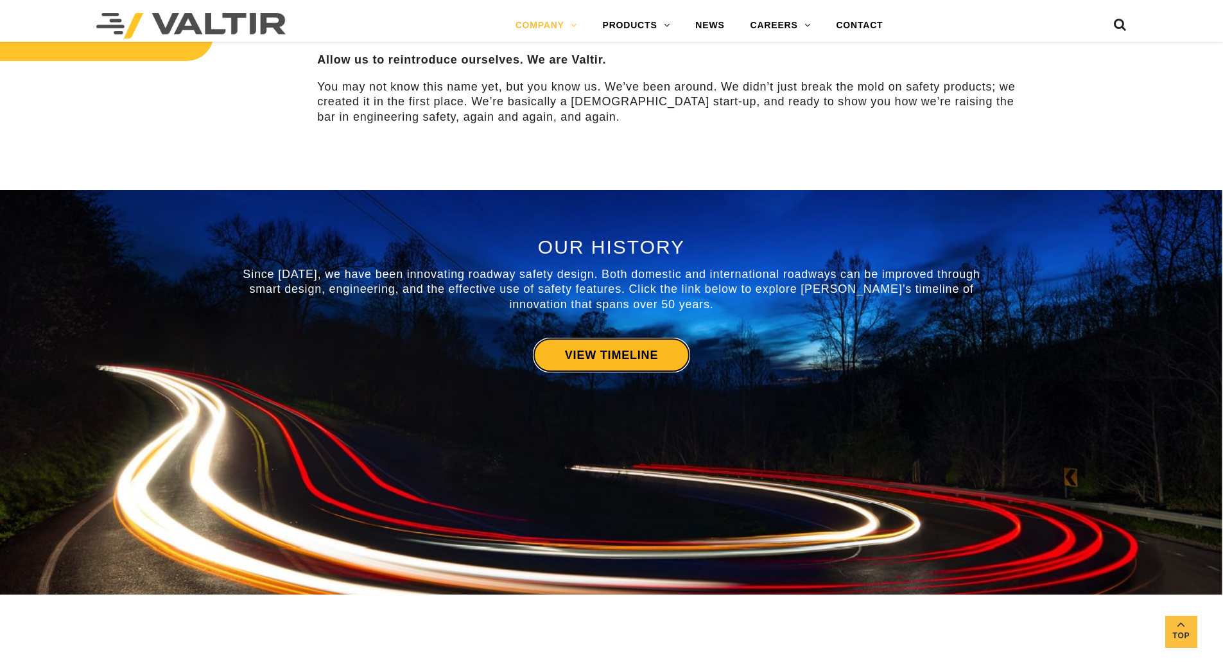
click at [581, 354] on link "VIEW TIMELINE" at bounding box center [611, 355] width 157 height 35
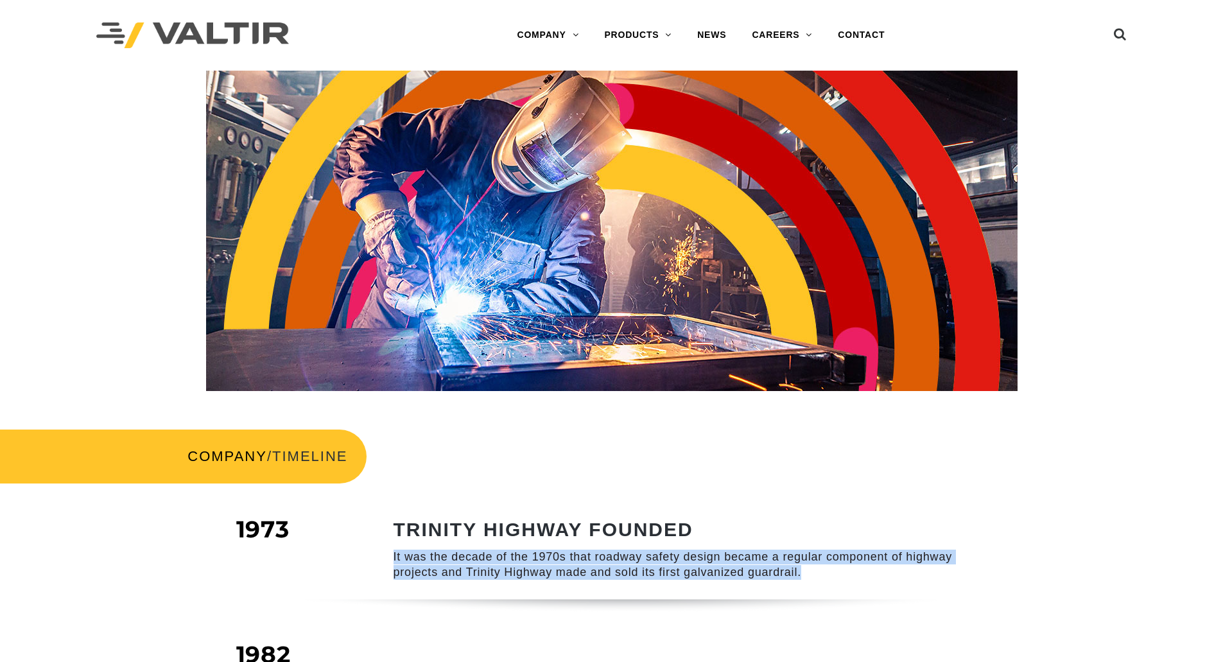
drag, startPoint x: 393, startPoint y: 552, endPoint x: 967, endPoint y: 572, distance: 573.5
click at [967, 572] on div "TRINITY HIGHWAY FOUNDED It was the decade of the 1970s that roadway safety desi…" at bounding box center [663, 559] width 616 height 80
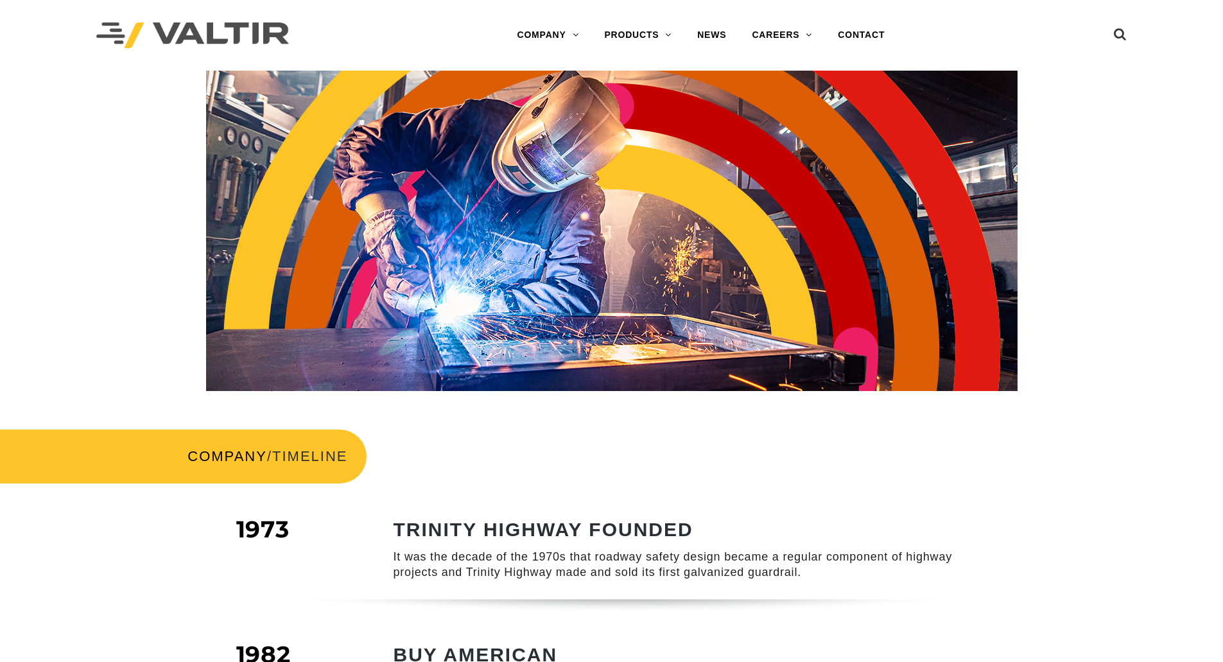
click at [98, 168] on div at bounding box center [611, 231] width 1203 height 320
click at [712, 34] on link "NEWS" at bounding box center [711, 35] width 55 height 26
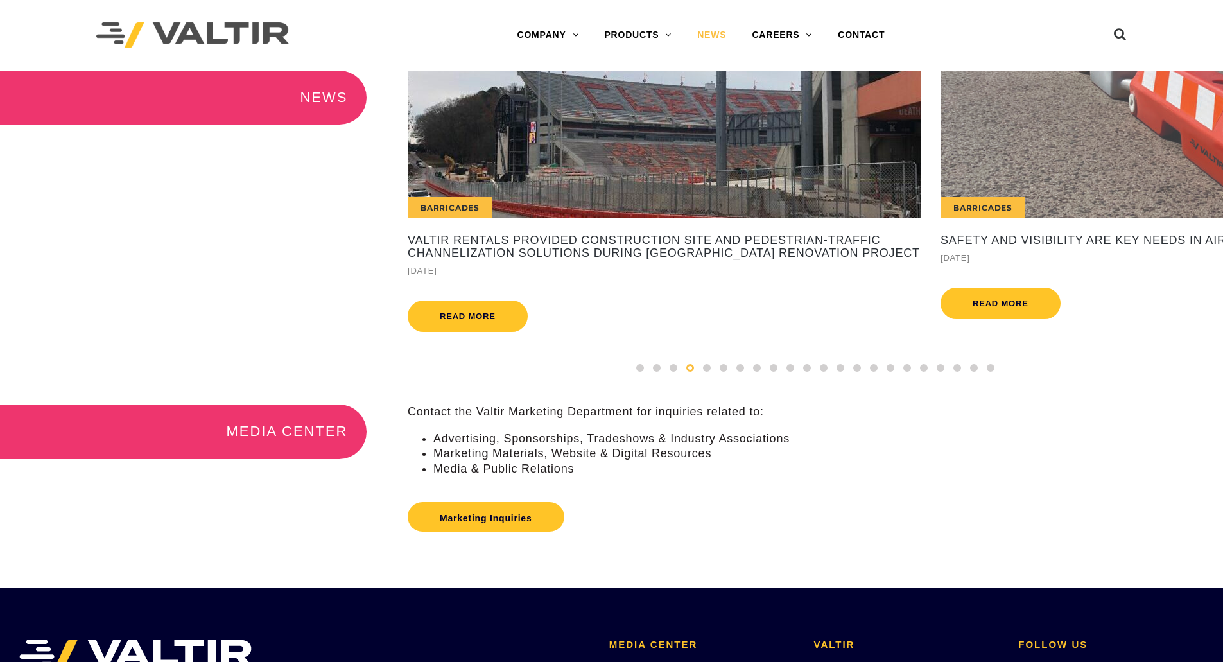
click at [239, 201] on div "NEWS International Valtir's CENTRA Crash Cushion Performs Flawlessly, Saving Mo…" at bounding box center [611, 238] width 1223 height 334
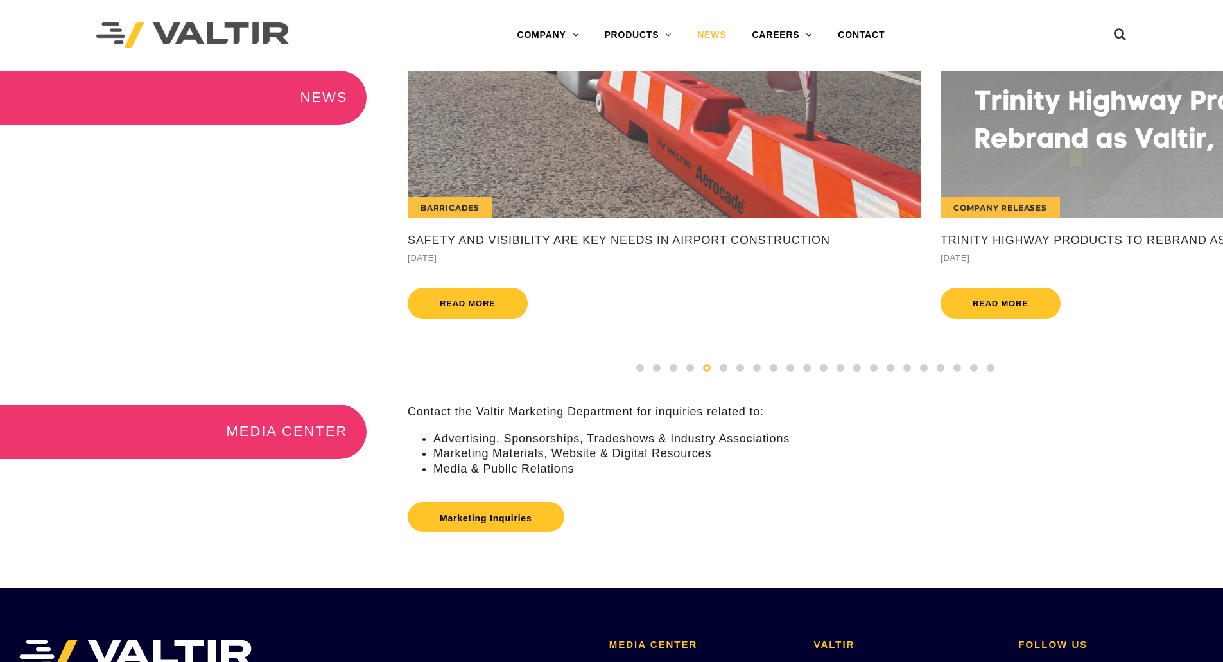
drag, startPoint x: 253, startPoint y: 228, endPoint x: 245, endPoint y: 218, distance: 12.8
click at [254, 227] on div "NEWS International Valtir's CENTRA Crash Cushion Performs Flawlessly, Saving Mo…" at bounding box center [611, 238] width 1223 height 334
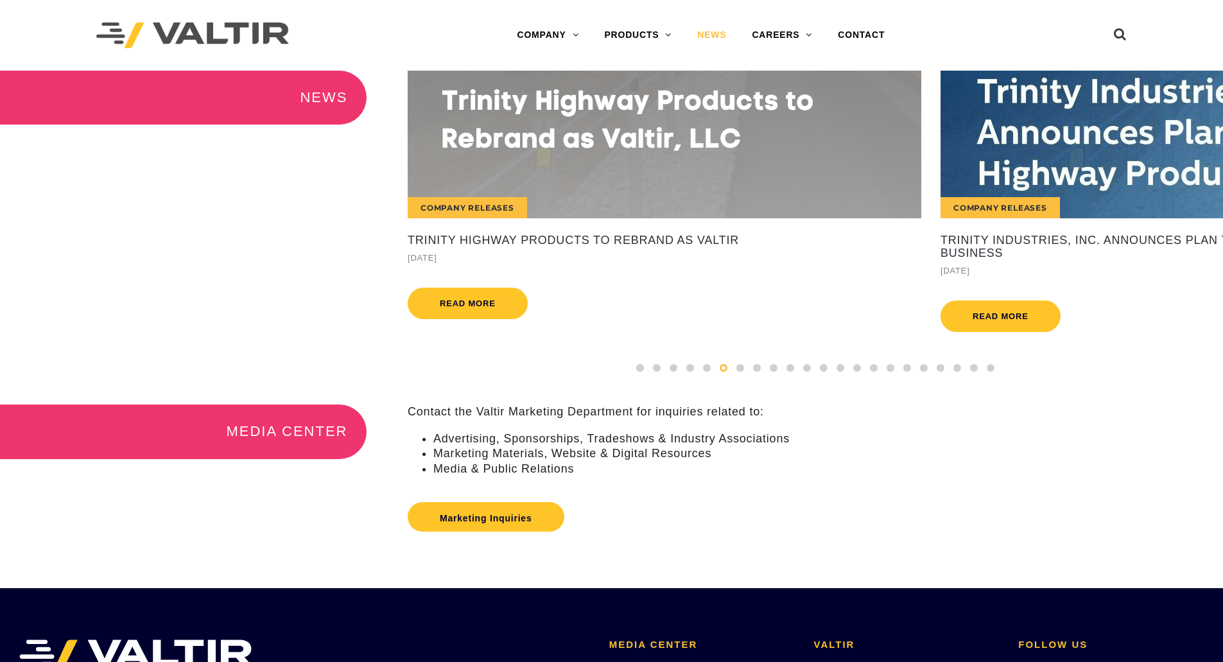
click at [227, 184] on div "NEWS International Valtir's CENTRA Crash Cushion Performs Flawlessly, Saving Mo…" at bounding box center [611, 238] width 1223 height 334
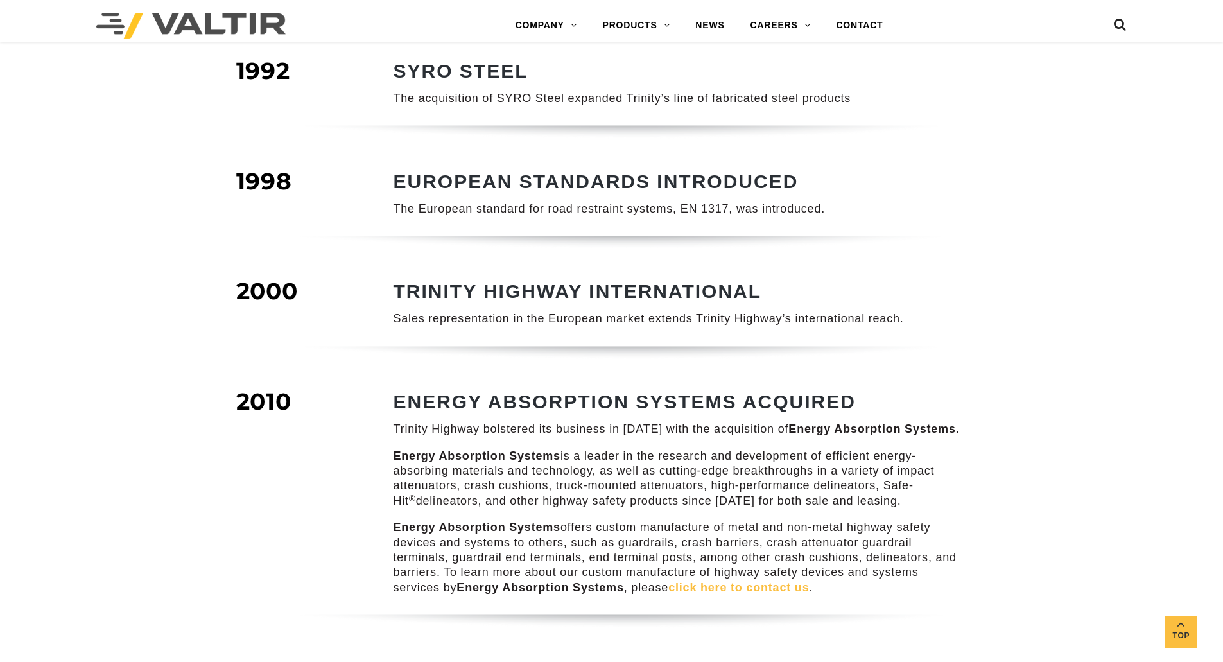
scroll to position [963, 0]
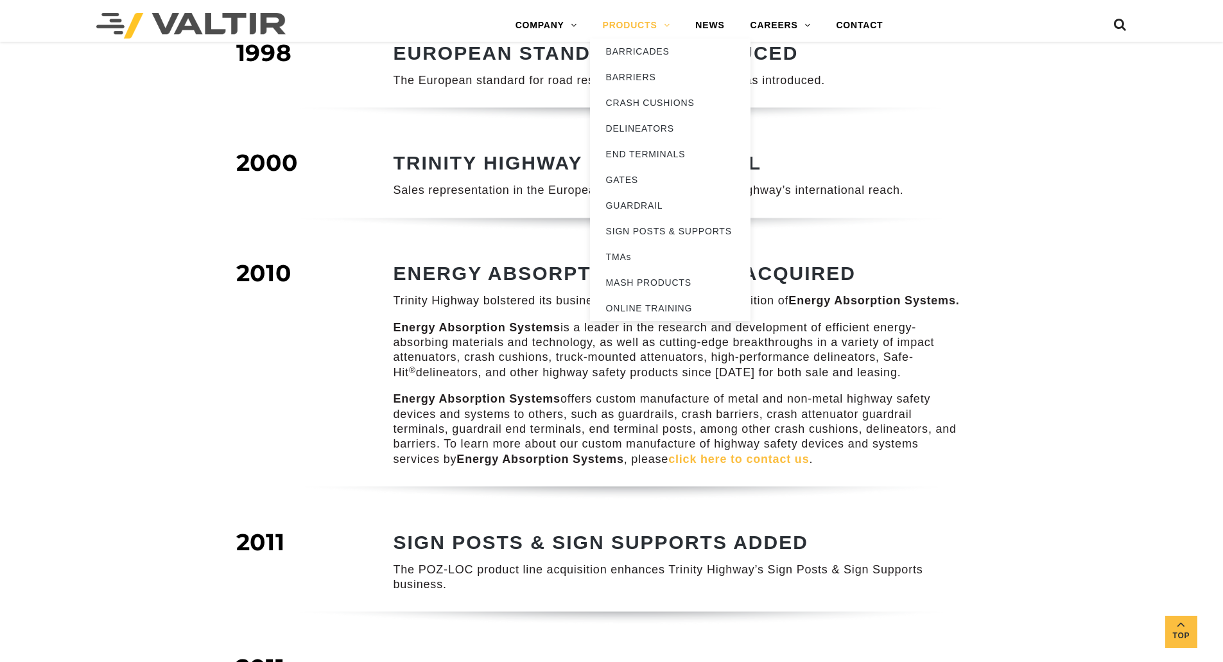
click at [648, 24] on link "PRODUCTS" at bounding box center [636, 26] width 93 height 26
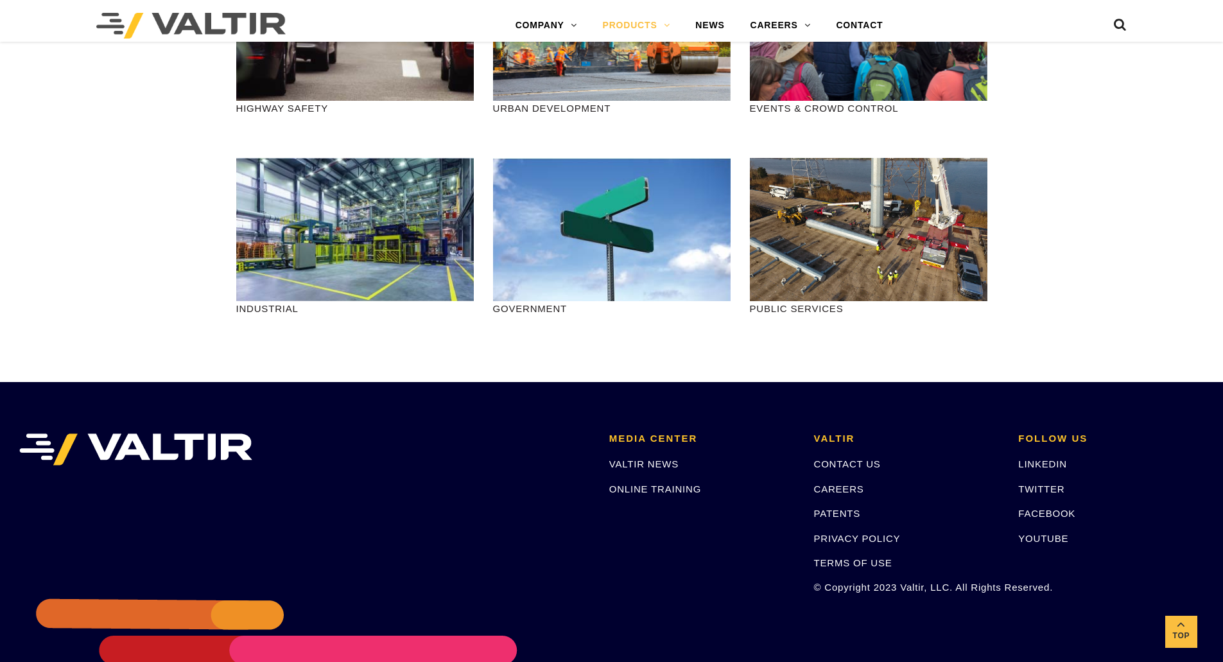
scroll to position [1540, 0]
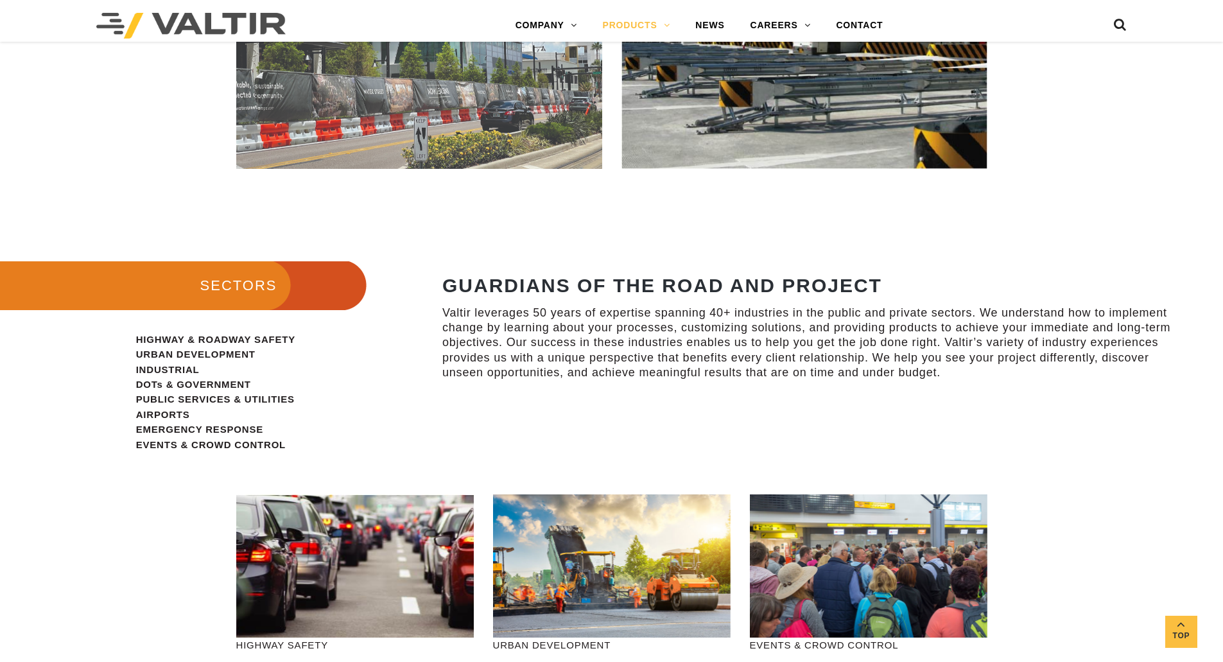
scroll to position [619, 0]
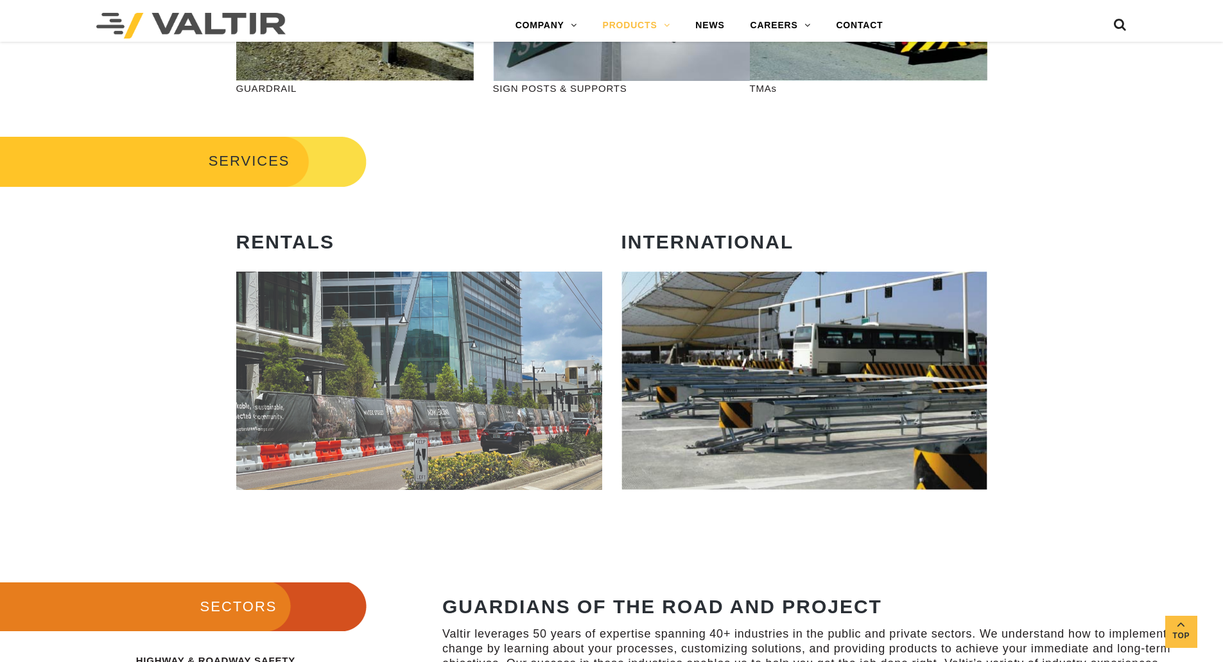
click at [1124, 123] on div "PRODUCTS VIEW BARRICADES [GEOGRAPHIC_DATA] VIEW BARRIERS BARRIERS VIEW CRASH CU…" at bounding box center [611, 345] width 1223 height 1787
